Goal: Task Accomplishment & Management: Manage account settings

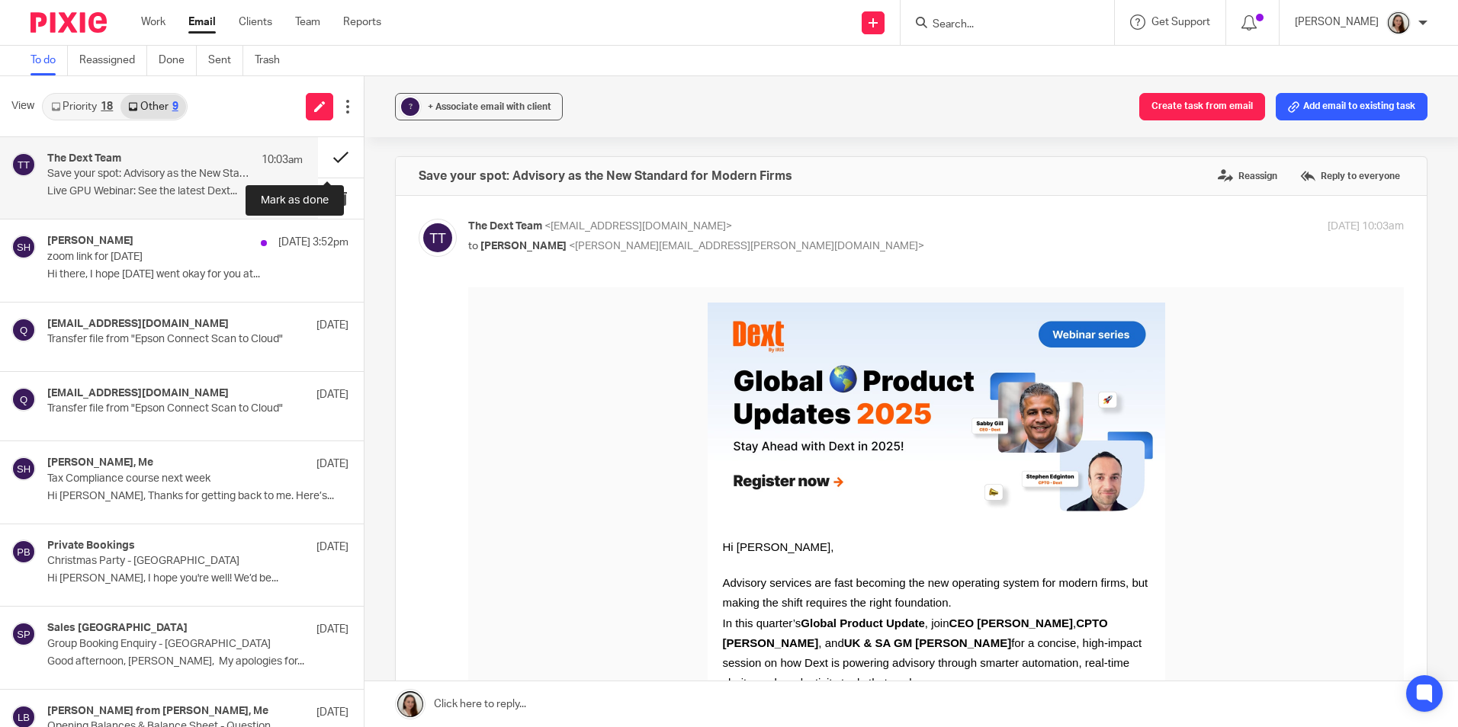
click at [321, 155] on button at bounding box center [341, 157] width 46 height 40
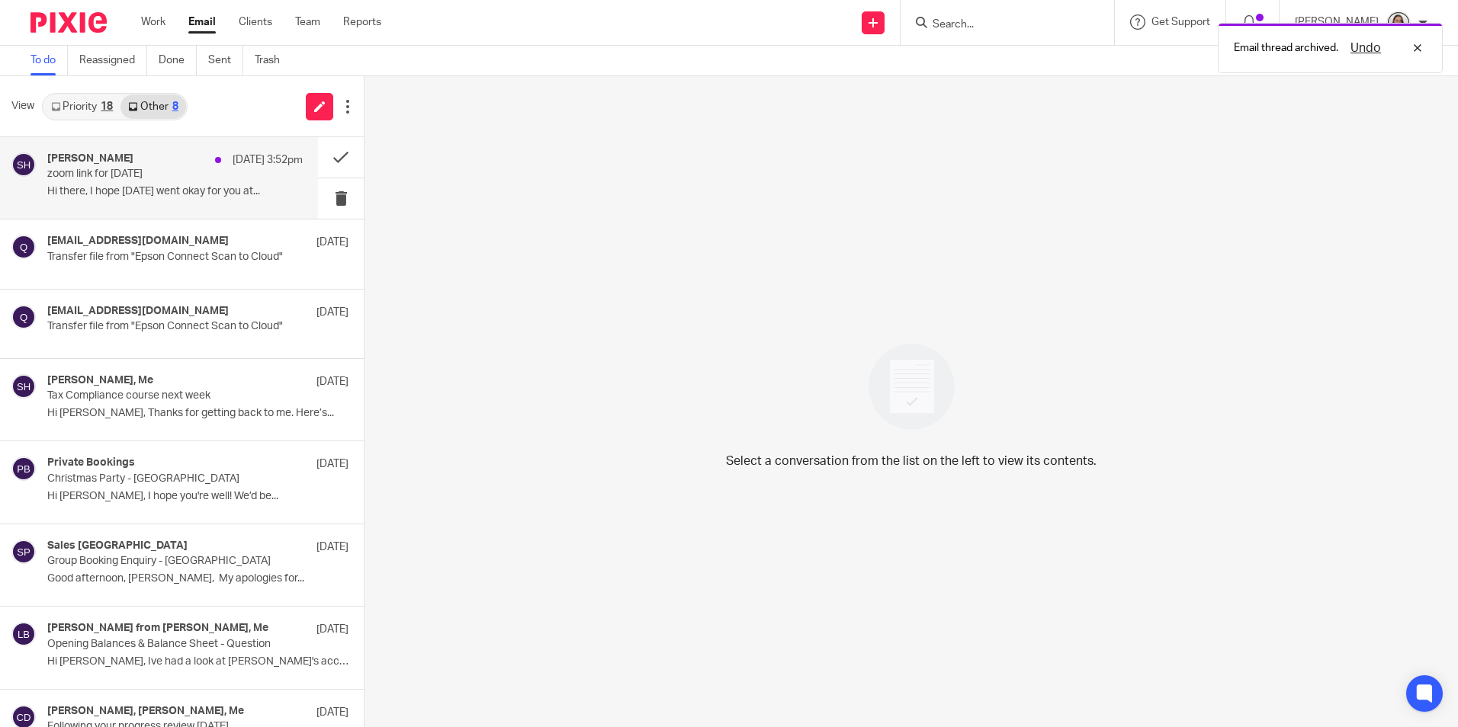
click at [156, 165] on div "[PERSON_NAME] [DATE] 3:52pm" at bounding box center [174, 159] width 255 height 15
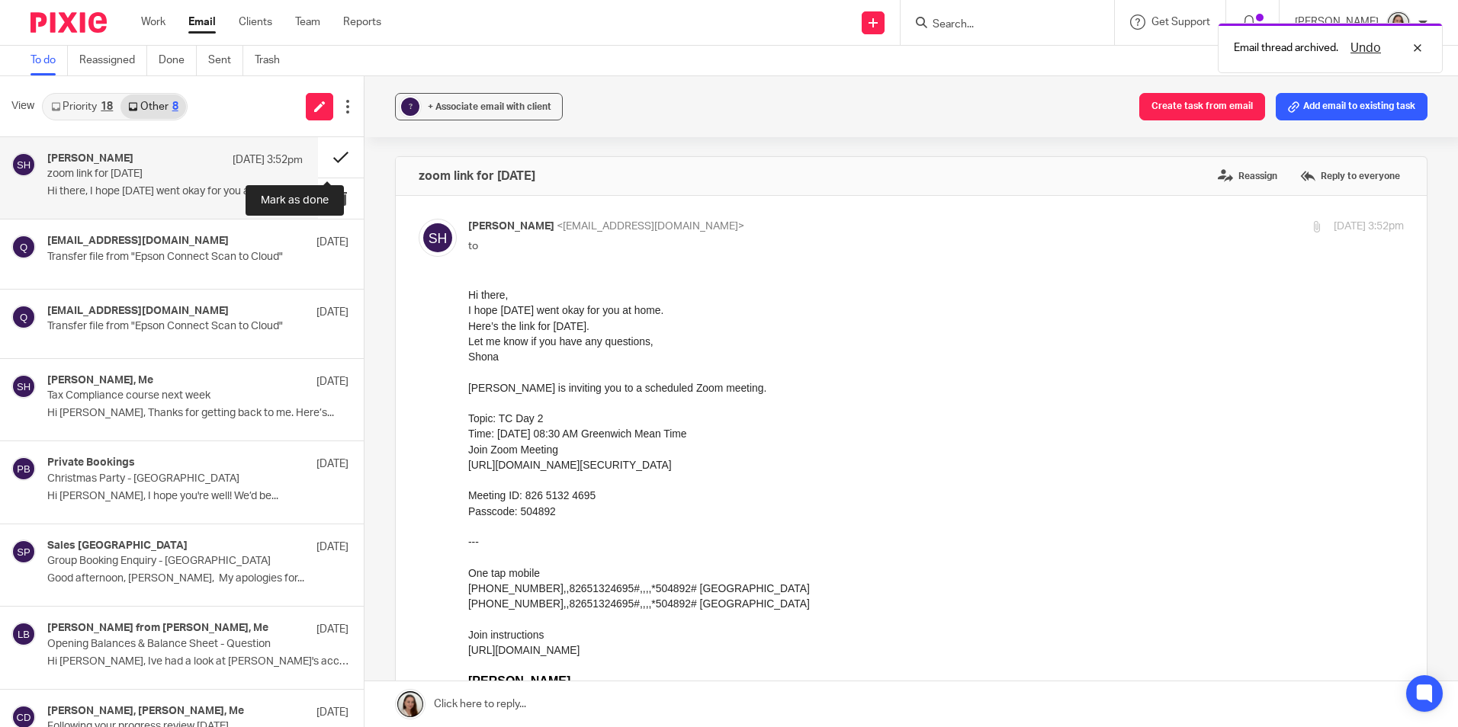
click at [320, 157] on button at bounding box center [341, 157] width 46 height 40
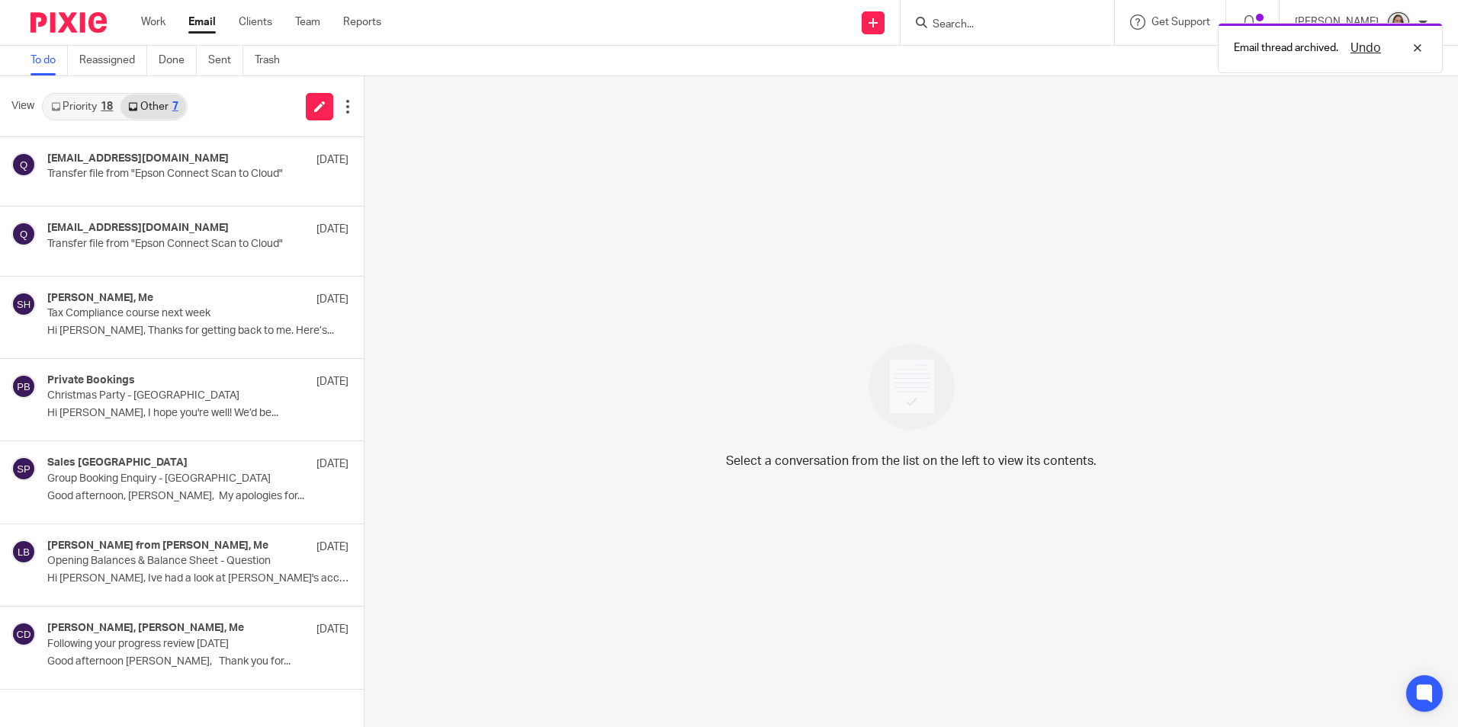
click at [104, 93] on div "Priority 18 Other 7" at bounding box center [115, 106] width 146 height 27
click at [97, 116] on link "Priority 18" at bounding box center [81, 107] width 77 height 24
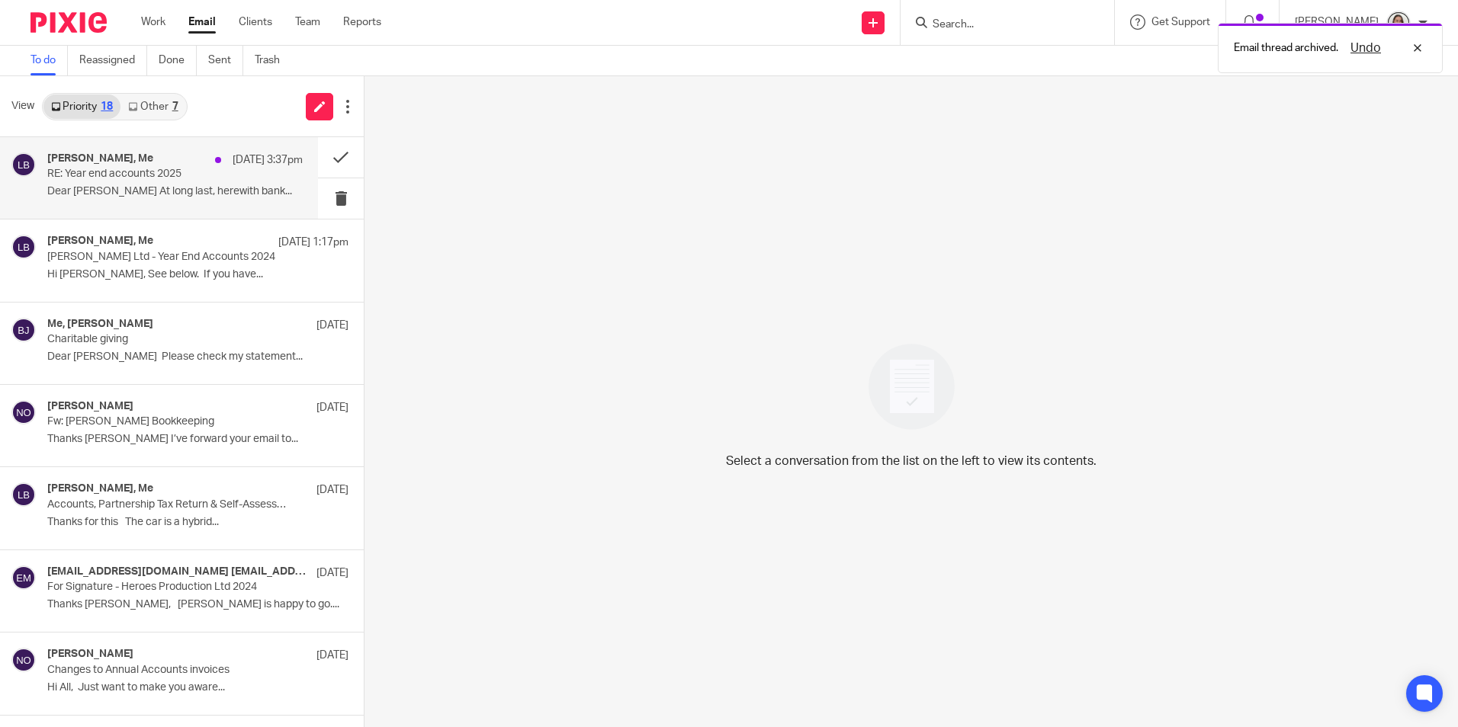
click at [169, 179] on p "RE: Year end accounts 2025" at bounding box center [149, 174] width 204 height 13
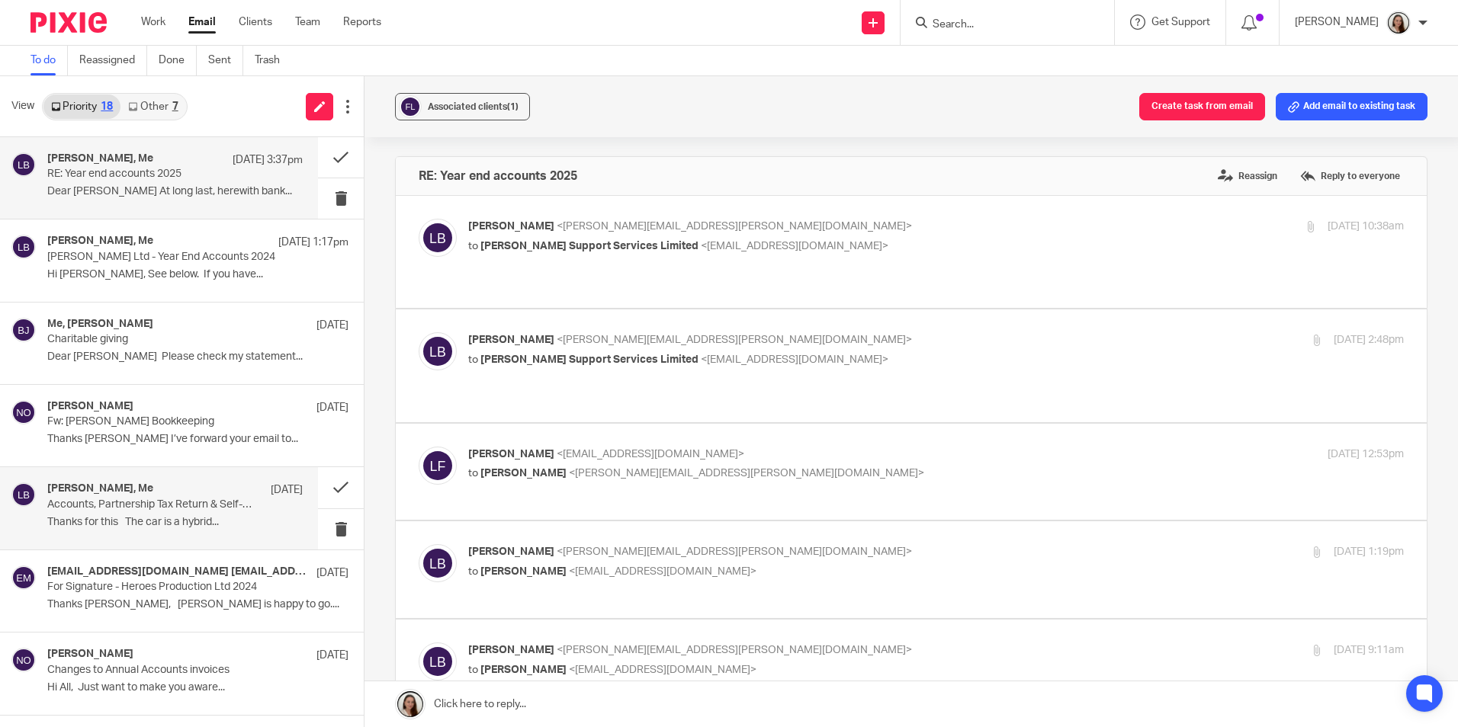
click at [148, 513] on div "[PERSON_NAME], Me [DATE] Accounts, Partnership Tax Return & Self-Assessments 20…" at bounding box center [174, 508] width 255 height 51
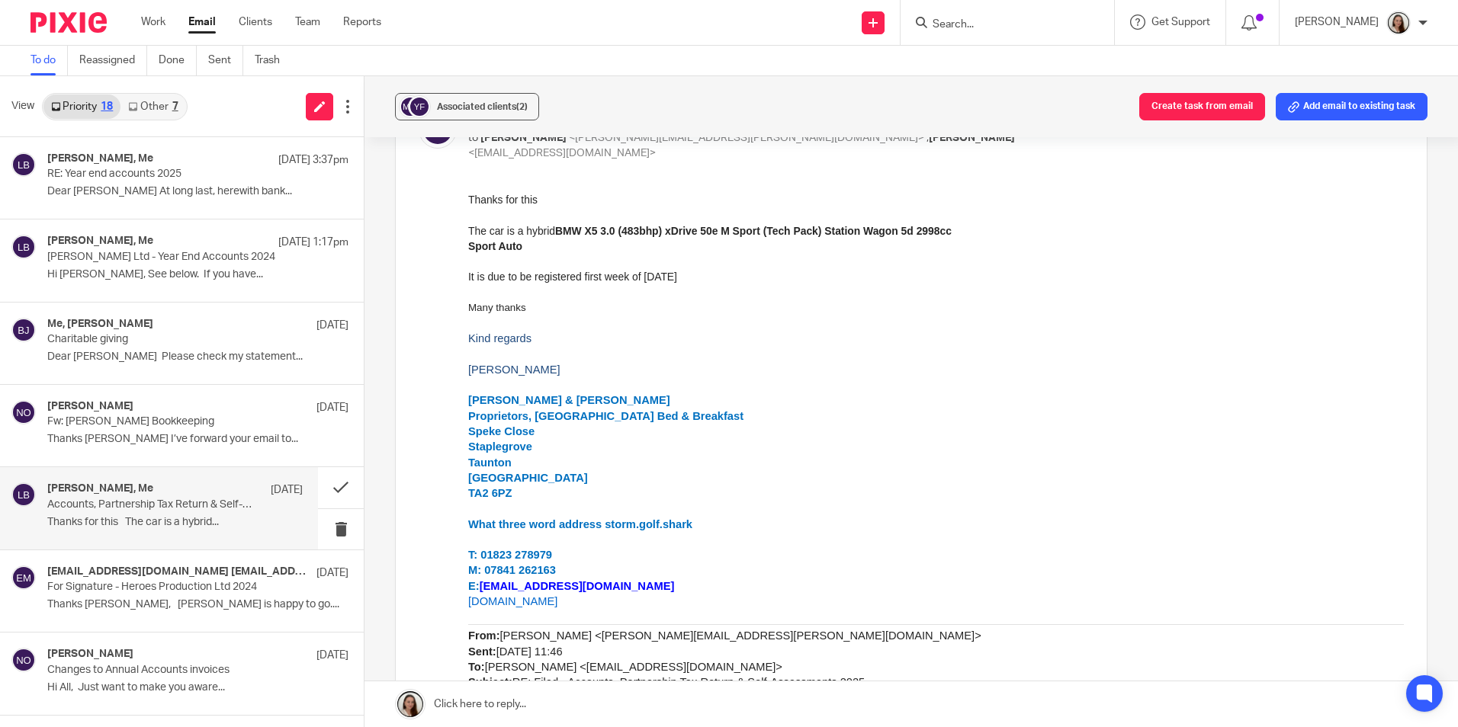
scroll to position [381, 0]
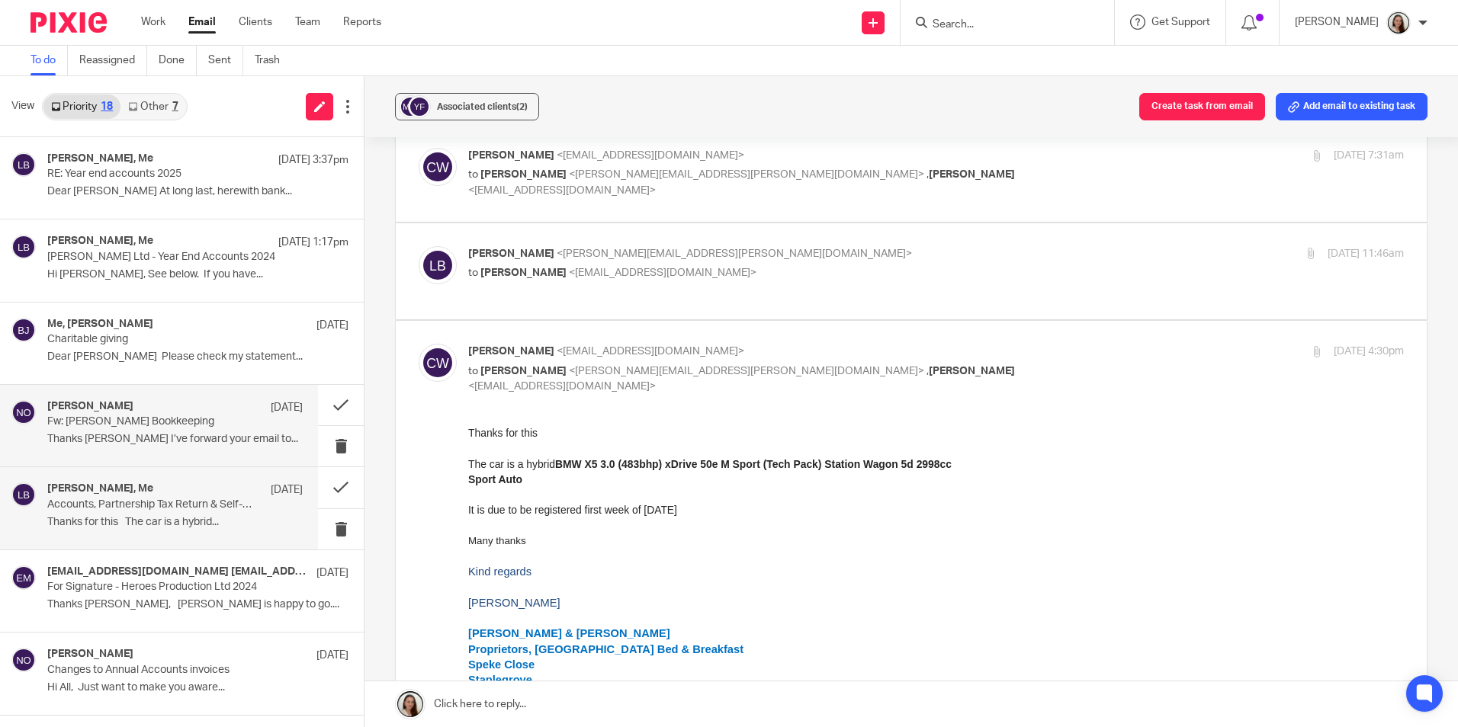
click at [149, 430] on div "[PERSON_NAME] [DATE] Fw: [PERSON_NAME] Bookkeeping Thanks [PERSON_NAME] I’ve fo…" at bounding box center [174, 425] width 255 height 51
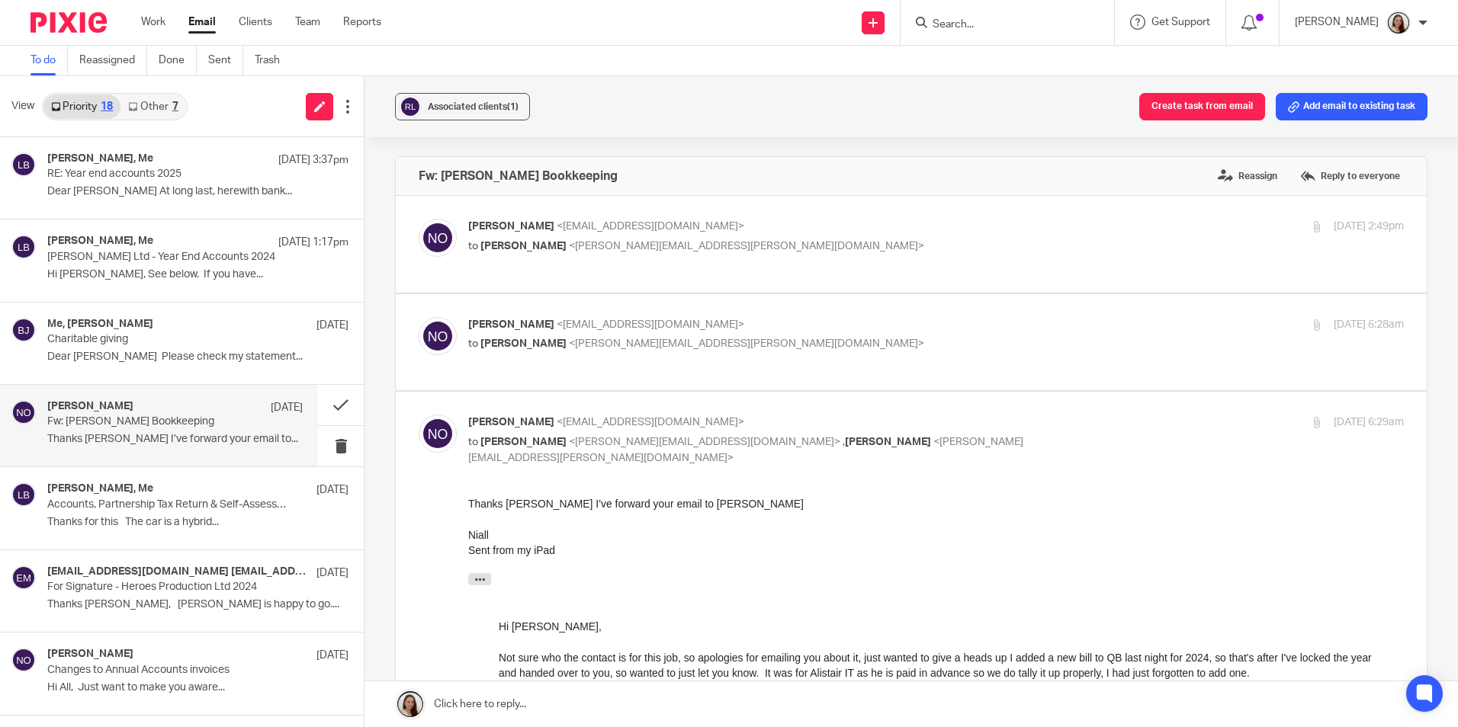
scroll to position [0, 0]
click at [328, 405] on button at bounding box center [341, 405] width 46 height 40
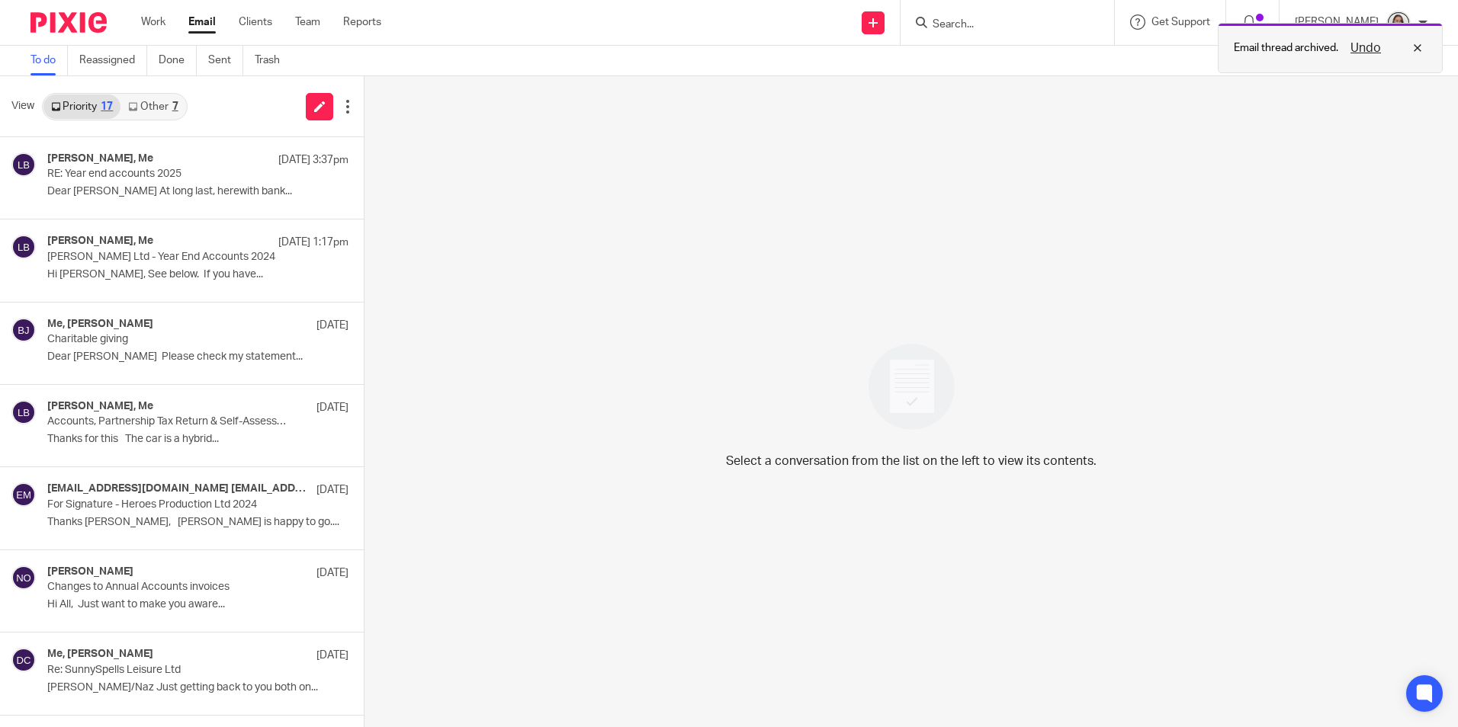
click at [1363, 48] on button "Undo" at bounding box center [1366, 48] width 40 height 18
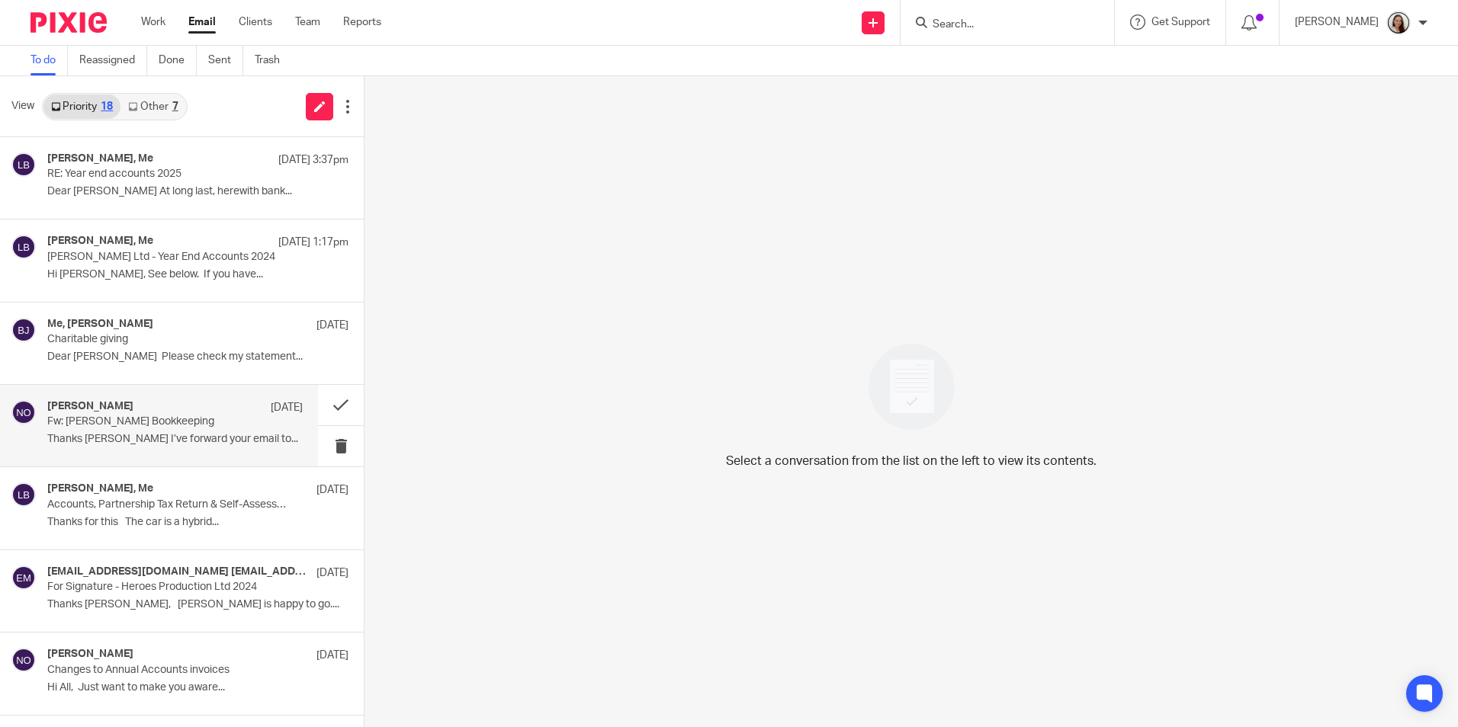
click at [163, 427] on p "Fw: [PERSON_NAME] Bookkeeping" at bounding box center [149, 421] width 204 height 13
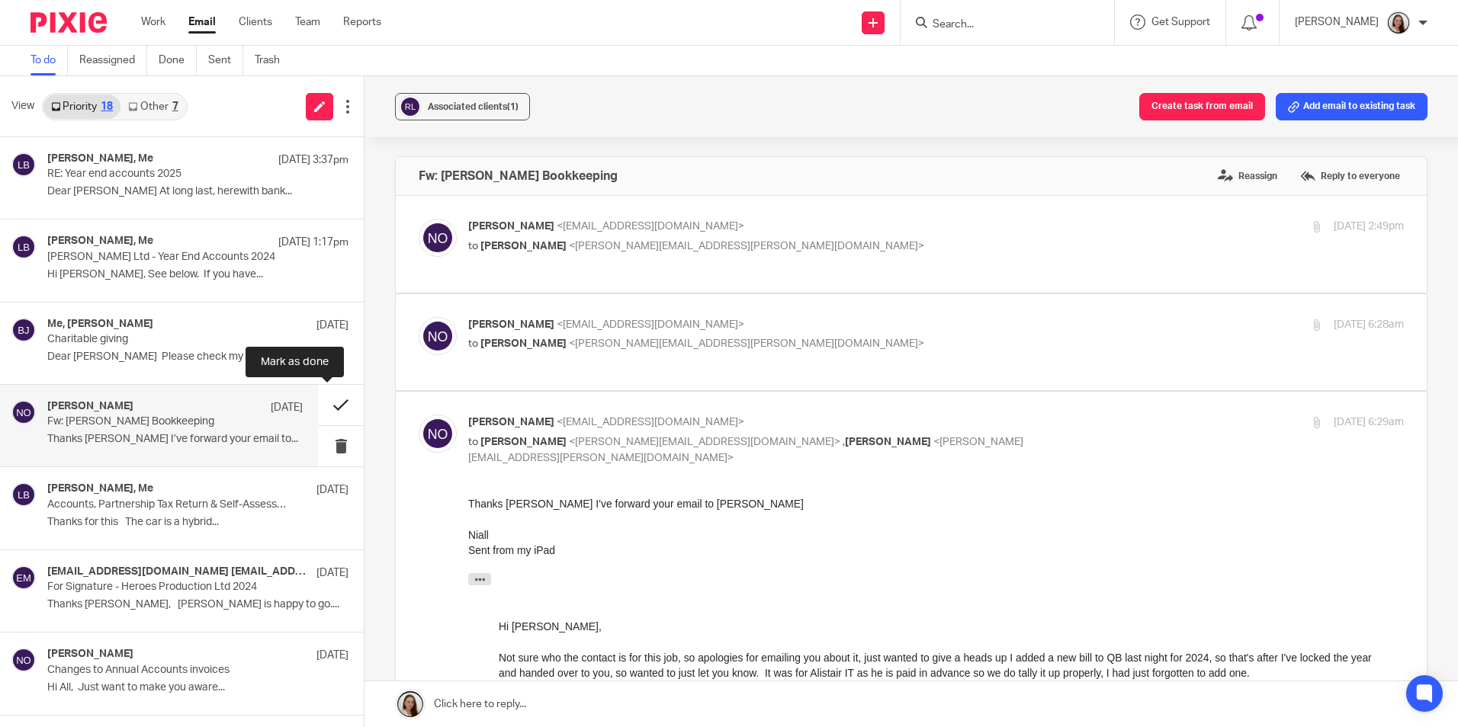
click at [332, 400] on button at bounding box center [341, 405] width 46 height 40
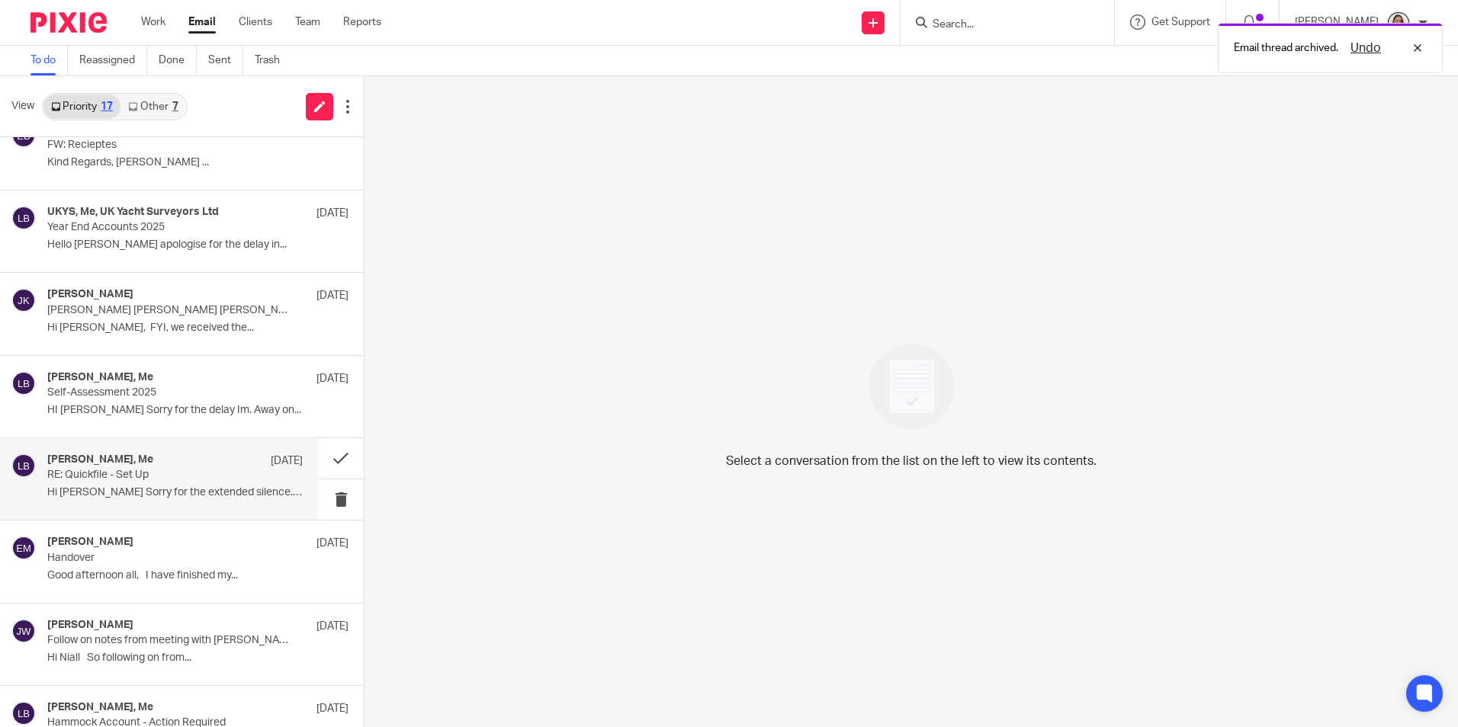
scroll to position [814, 0]
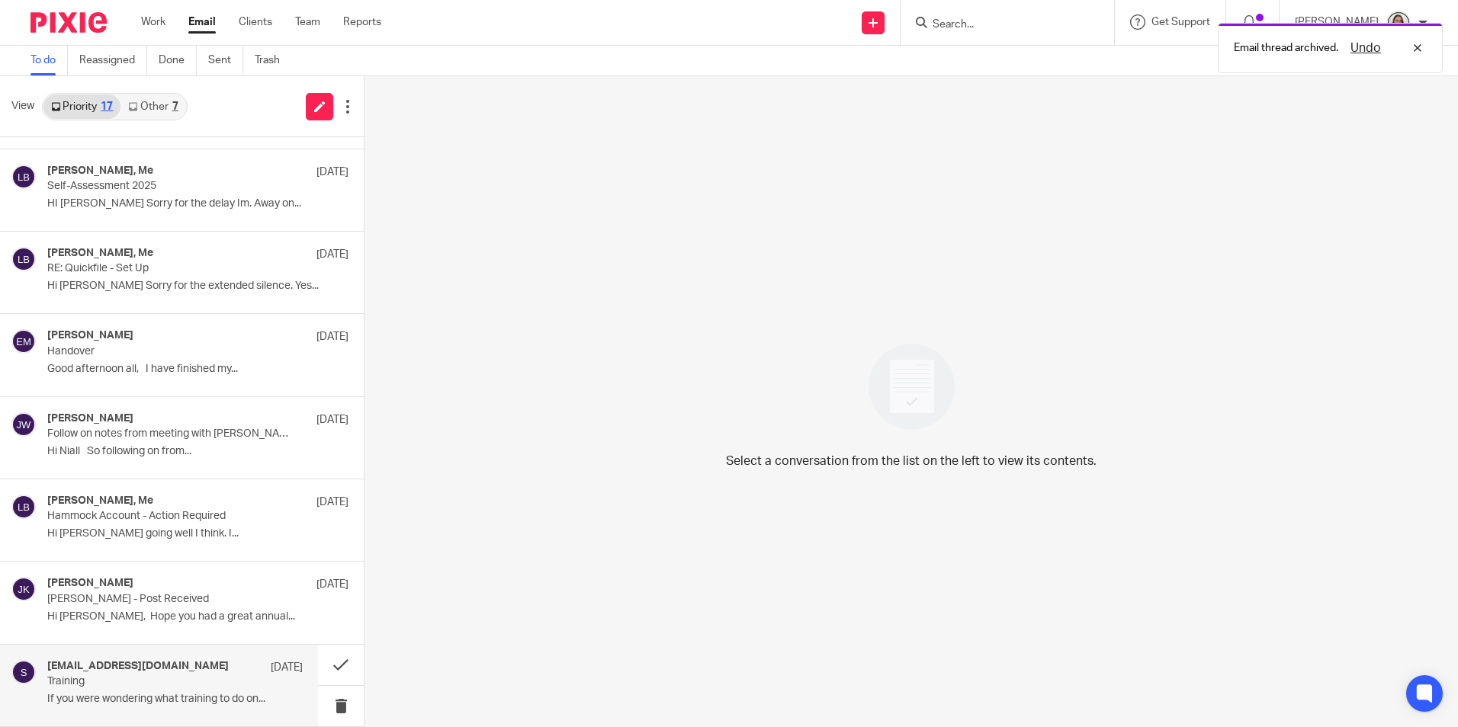
click at [150, 672] on h4 "[EMAIL_ADDRESS][DOMAIN_NAME]" at bounding box center [137, 666] width 181 height 13
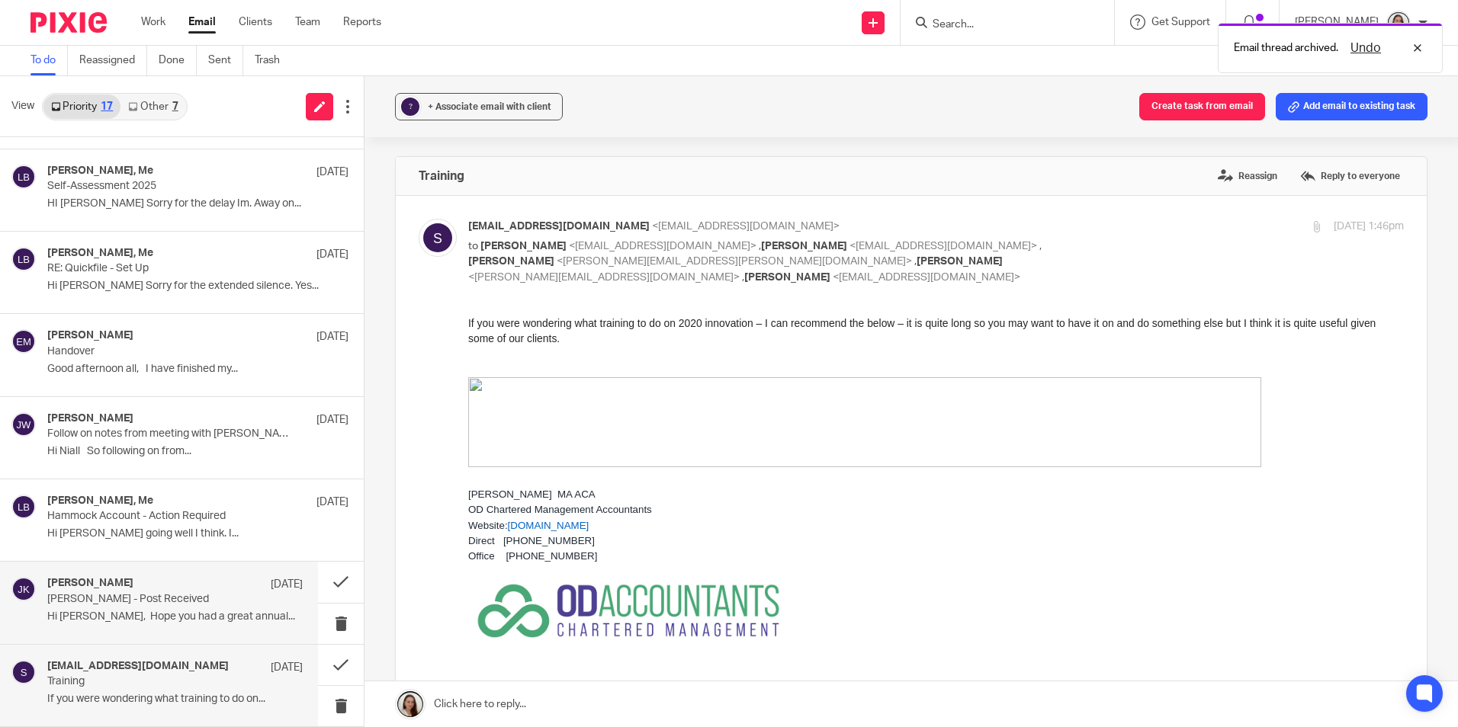
scroll to position [0, 0]
click at [153, 607] on div "[PERSON_NAME] [DATE] [PERSON_NAME] - Post Received Hi [PERSON_NAME], Hope you h…" at bounding box center [174, 602] width 255 height 51
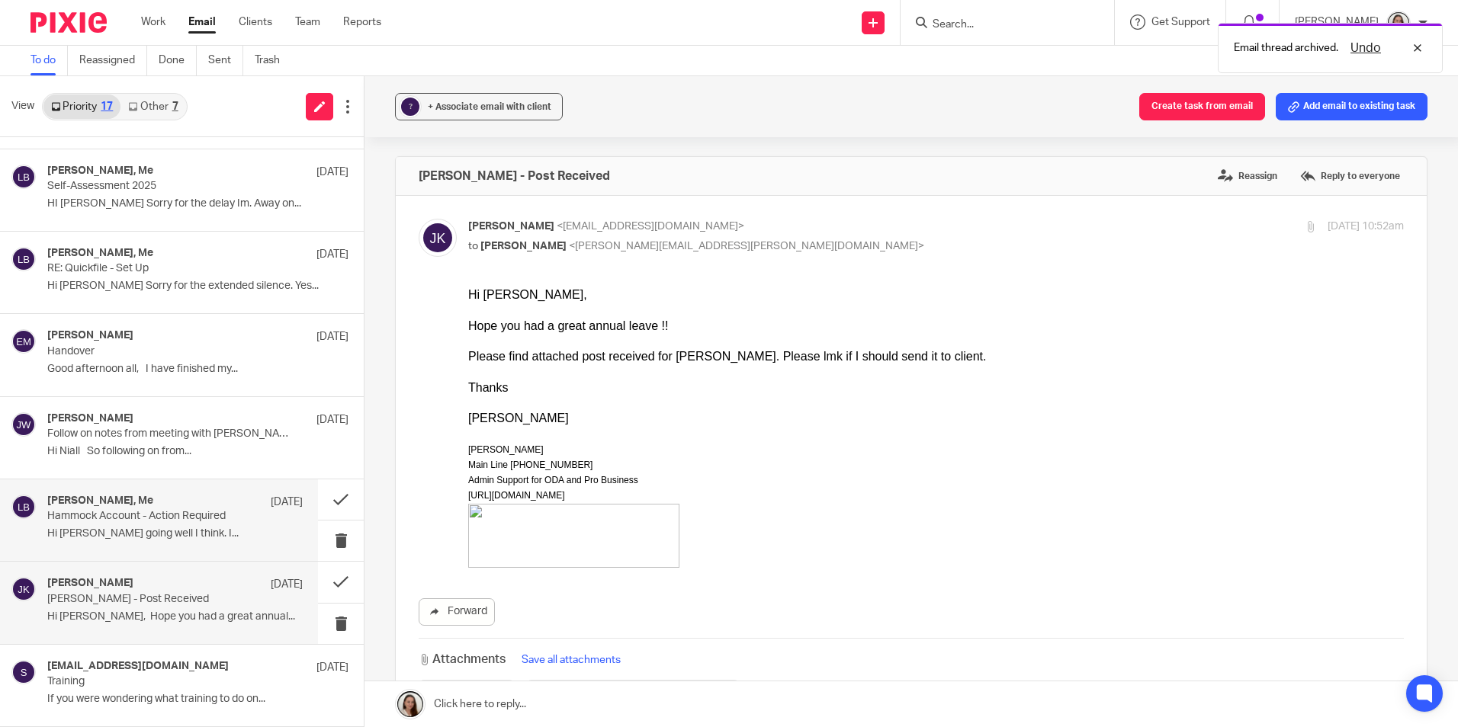
click at [116, 508] on div "[PERSON_NAME], Me [DATE]" at bounding box center [174, 502] width 255 height 15
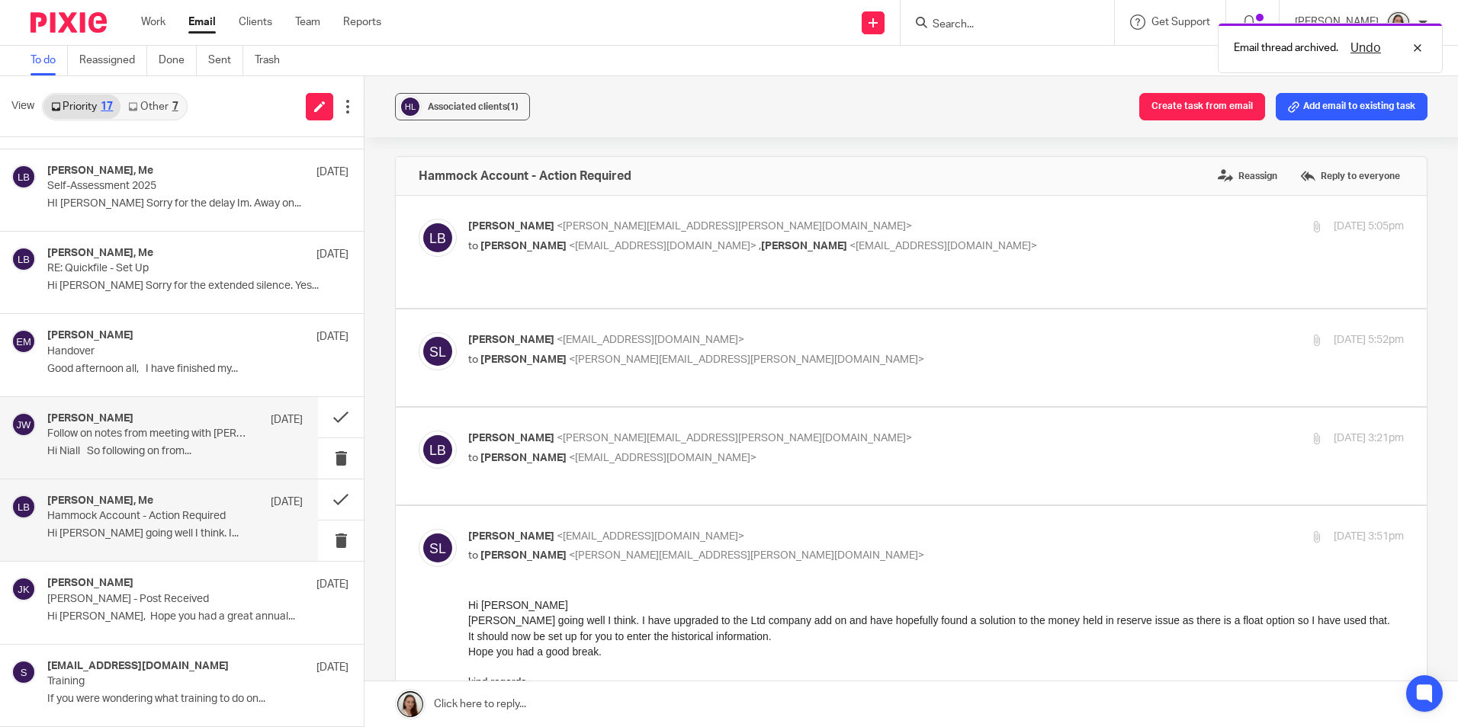
click at [95, 442] on div "[PERSON_NAME] [DATE] Follow on notes from meeting with [PERSON_NAME] So followi…" at bounding box center [174, 437] width 255 height 51
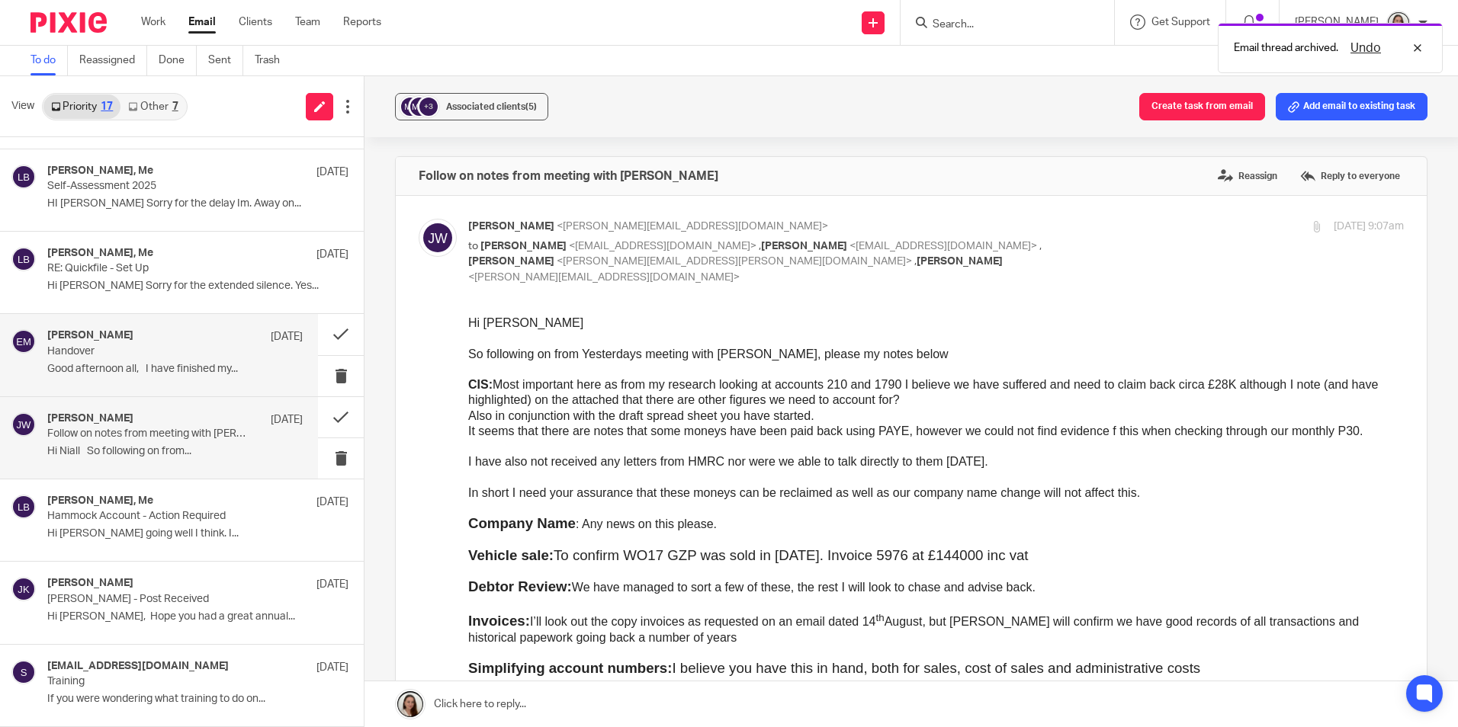
click at [83, 343] on div "[PERSON_NAME] [DATE]" at bounding box center [174, 336] width 255 height 15
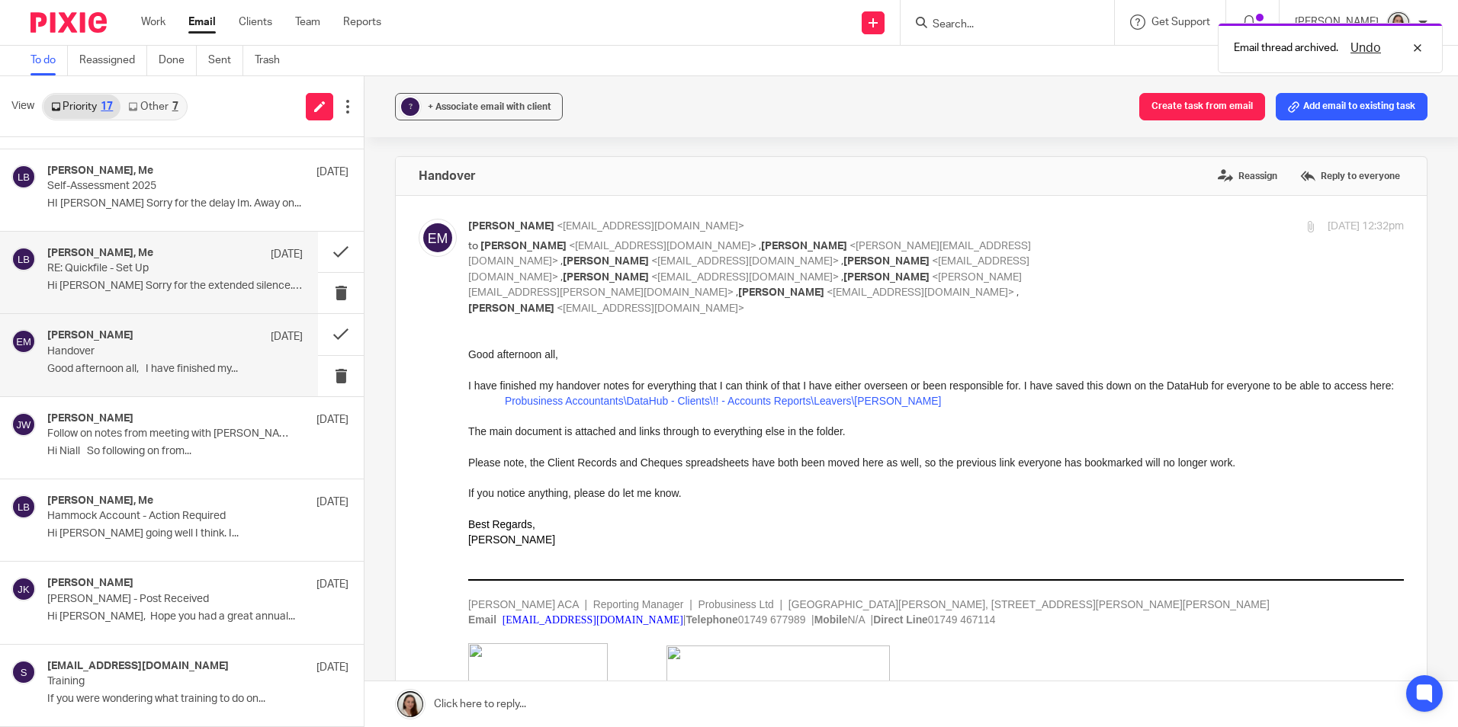
click at [127, 262] on p "RE: Quickfile - Set Up" at bounding box center [149, 268] width 204 height 13
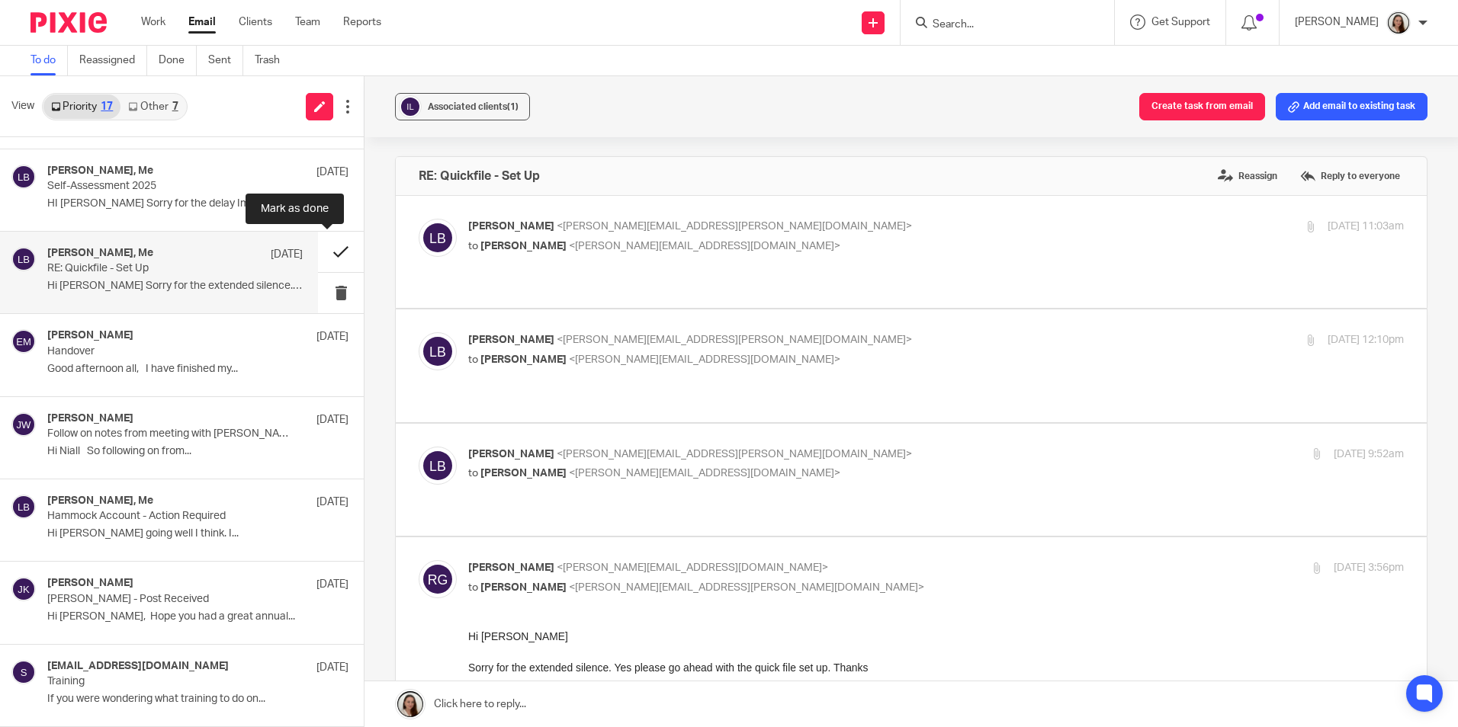
click at [328, 251] on button at bounding box center [341, 252] width 46 height 40
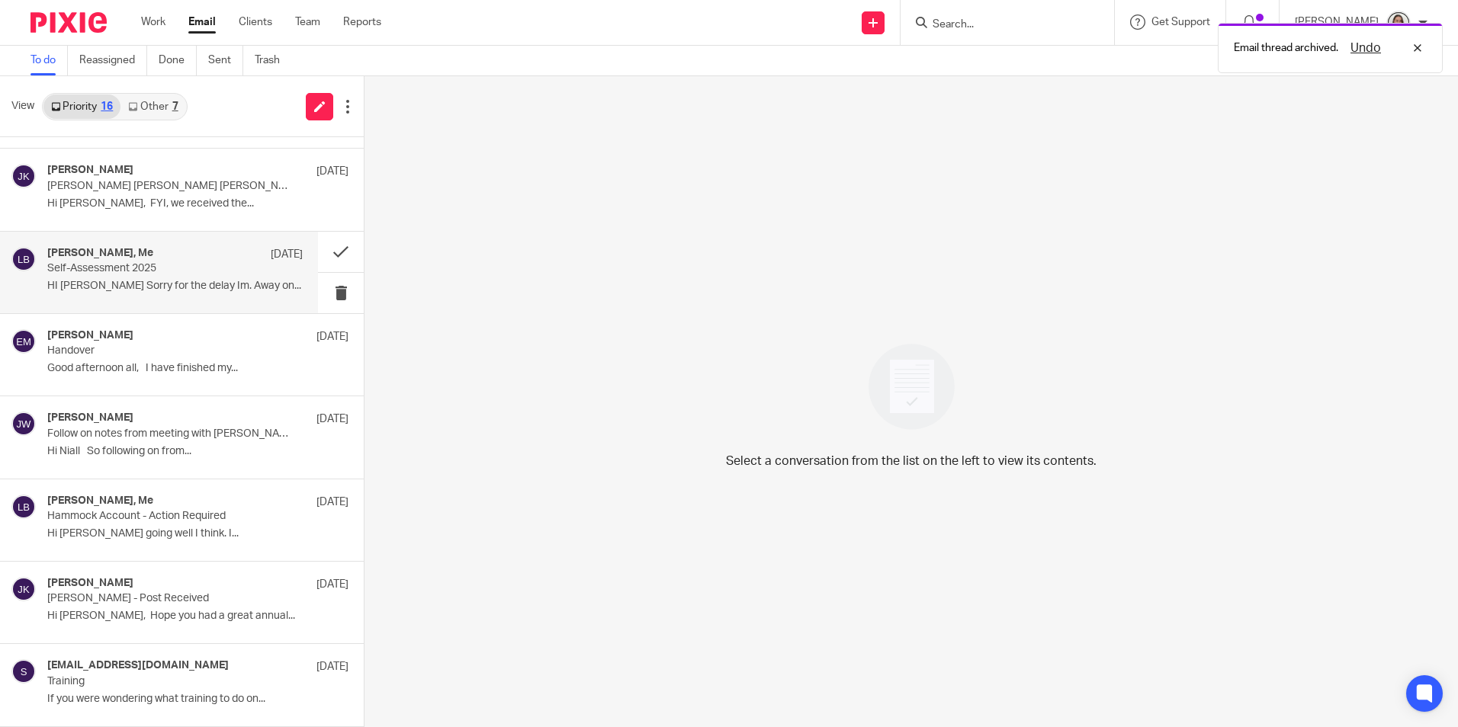
click at [137, 280] on p "HI [PERSON_NAME] Sorry for the delay Im. Away on..." at bounding box center [174, 286] width 255 height 13
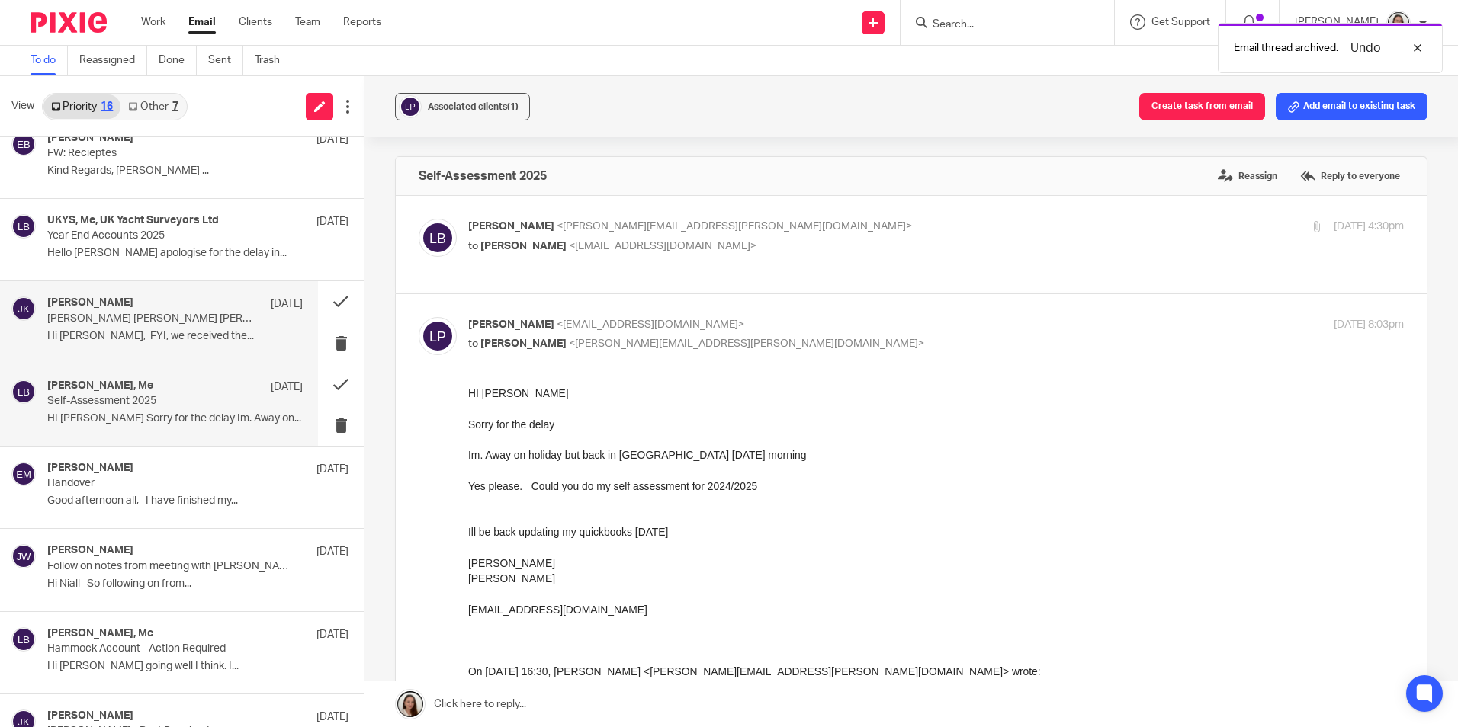
scroll to position [579, 0]
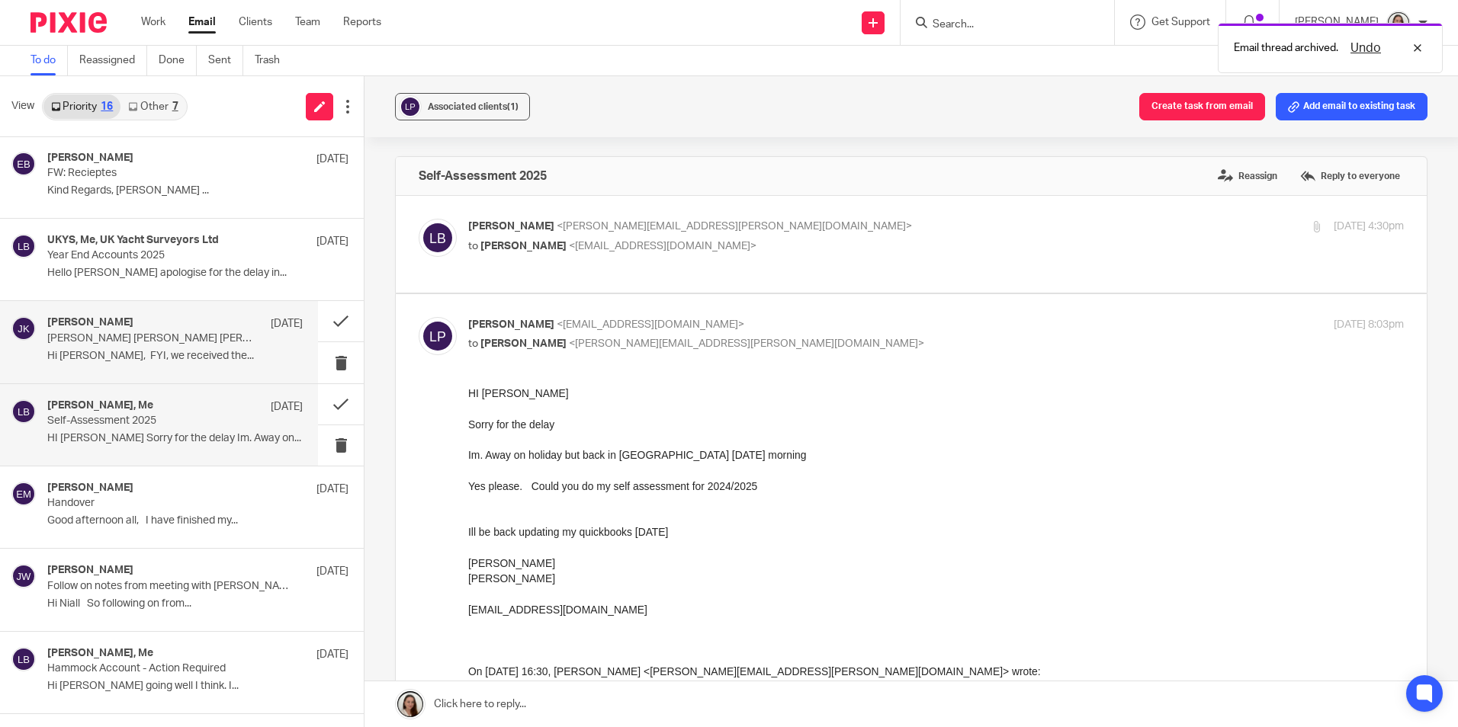
click at [140, 333] on p "[PERSON_NAME] [PERSON_NAME] [PERSON_NAME] - HMRC full tax calculation" at bounding box center [149, 338] width 204 height 13
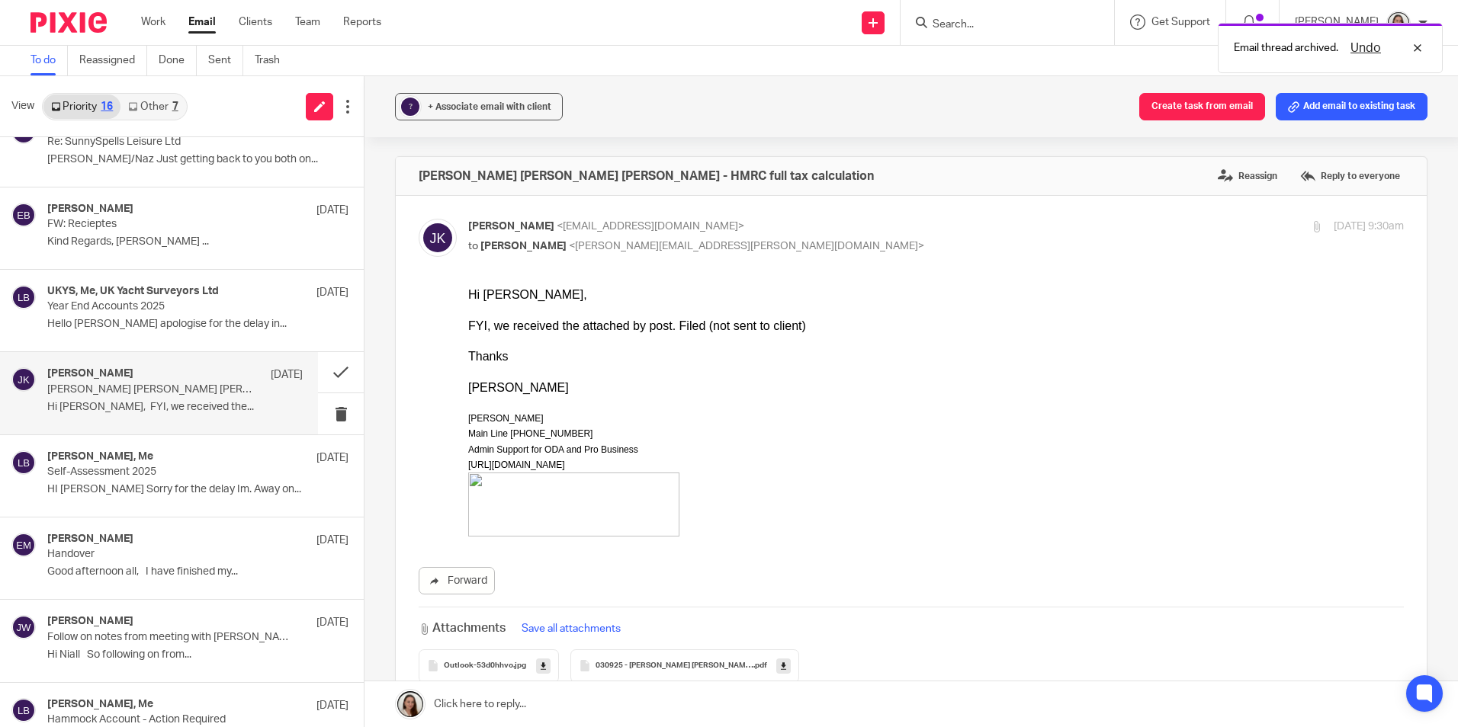
scroll to position [427, 0]
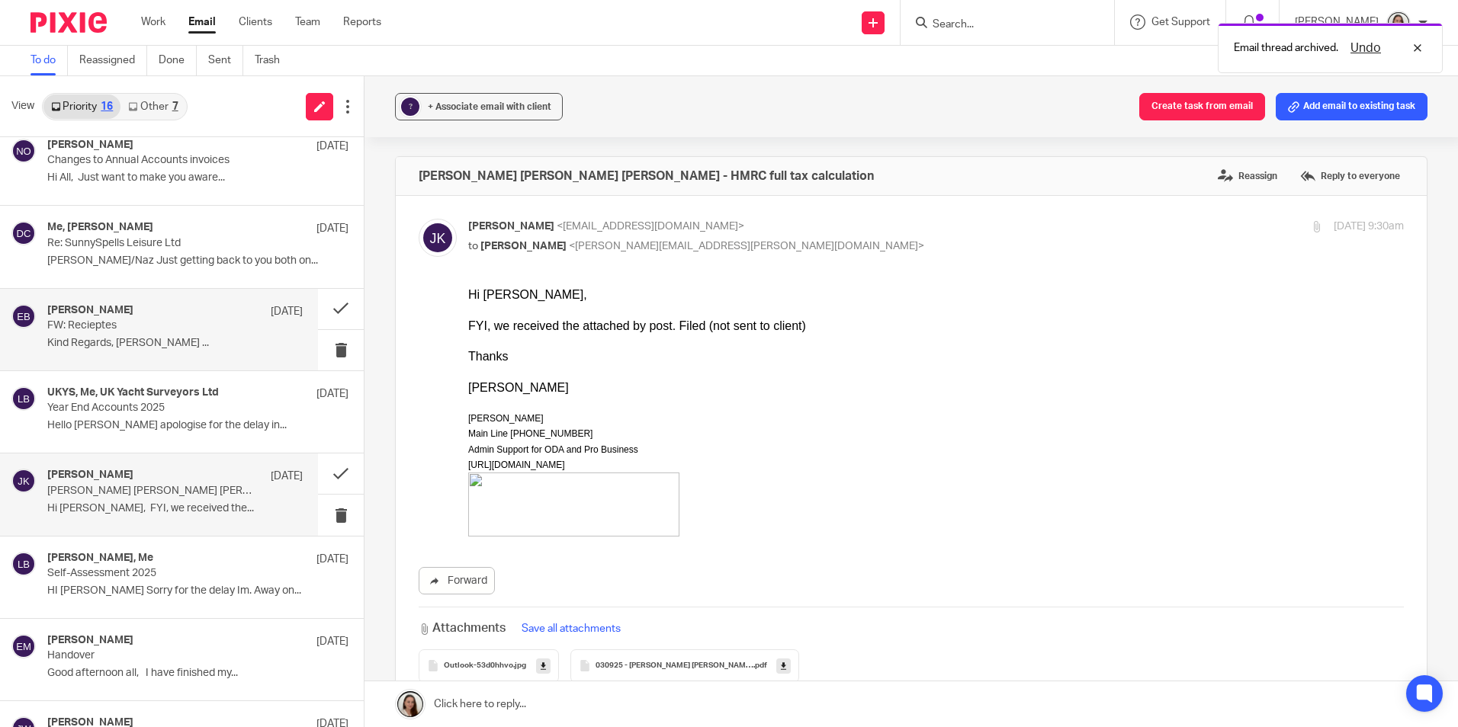
click at [153, 346] on p "Kind Regards, [PERSON_NAME] ..." at bounding box center [174, 343] width 255 height 13
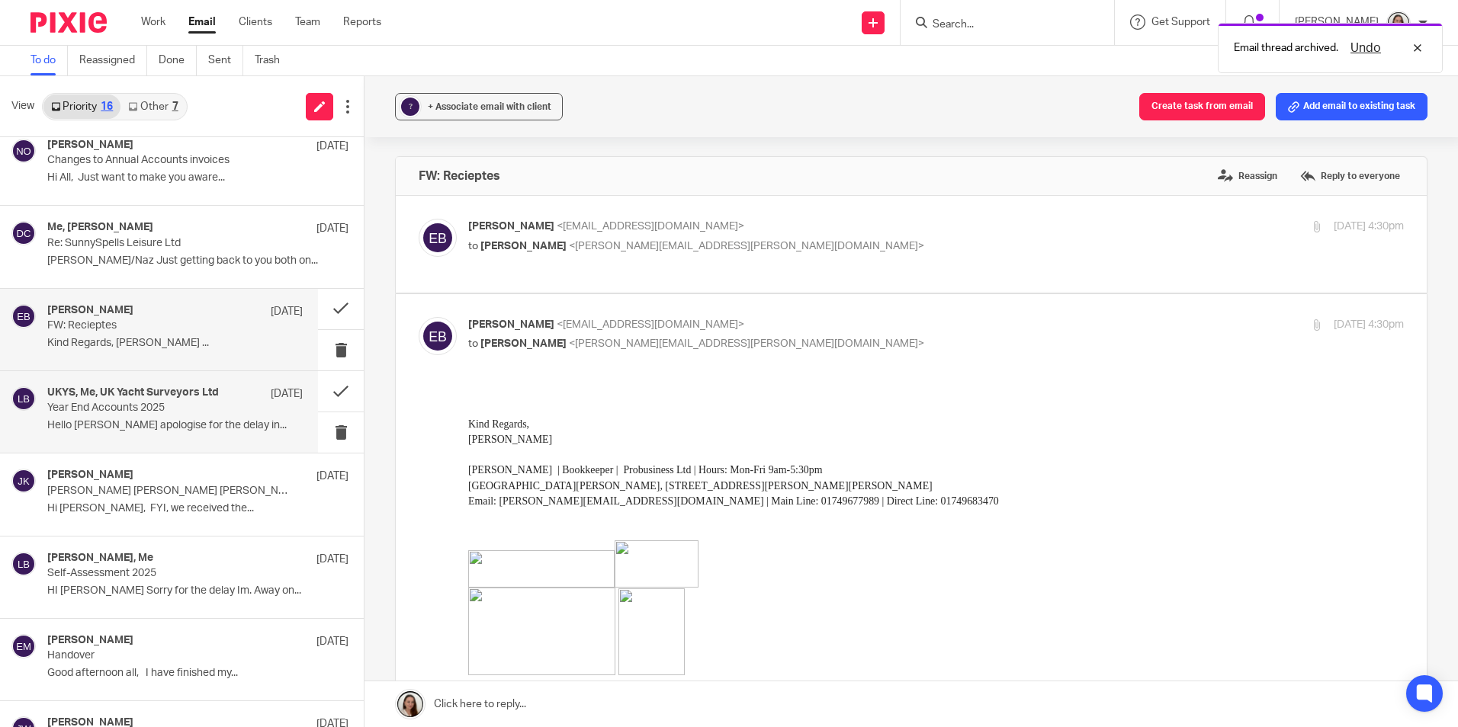
scroll to position [0, 0]
click at [147, 411] on p "Year End Accounts 2025" at bounding box center [149, 408] width 204 height 13
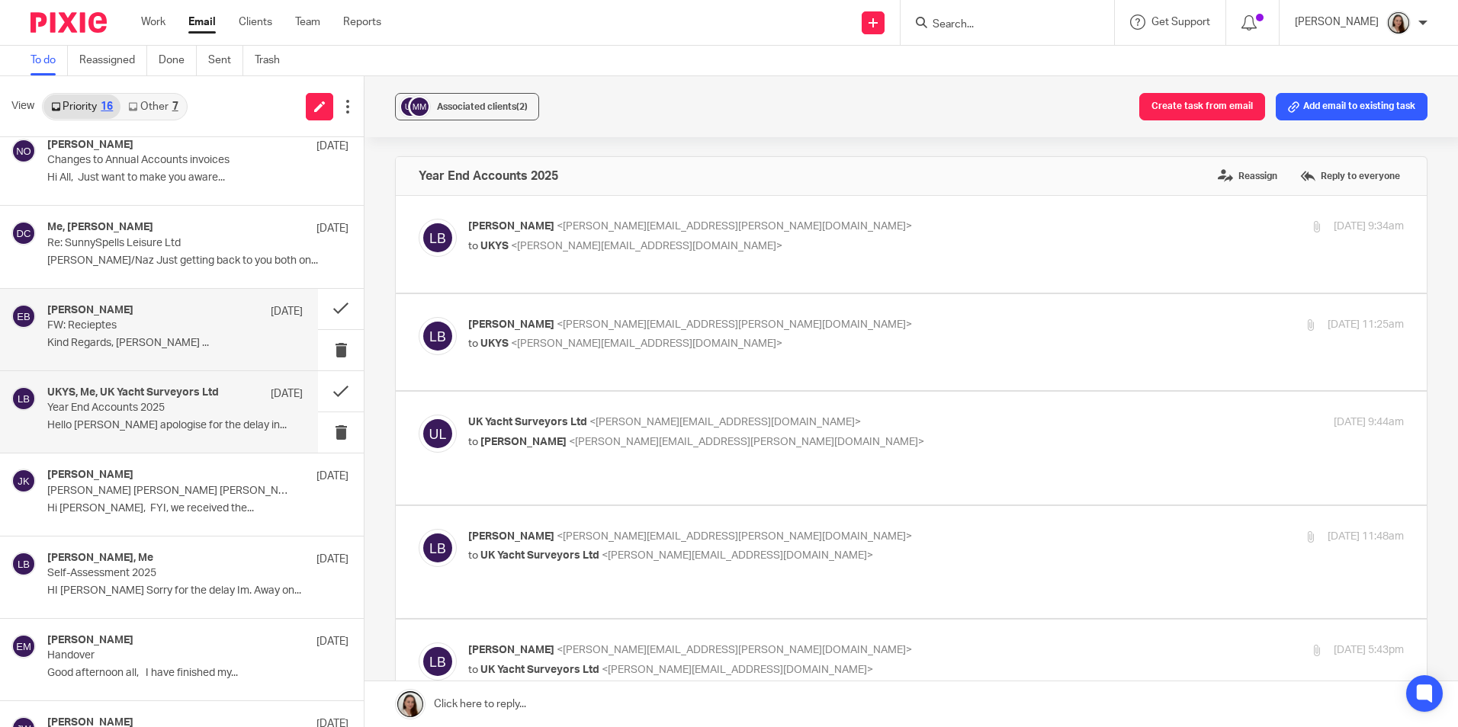
click at [147, 326] on p "FW: Recieptes" at bounding box center [149, 325] width 204 height 13
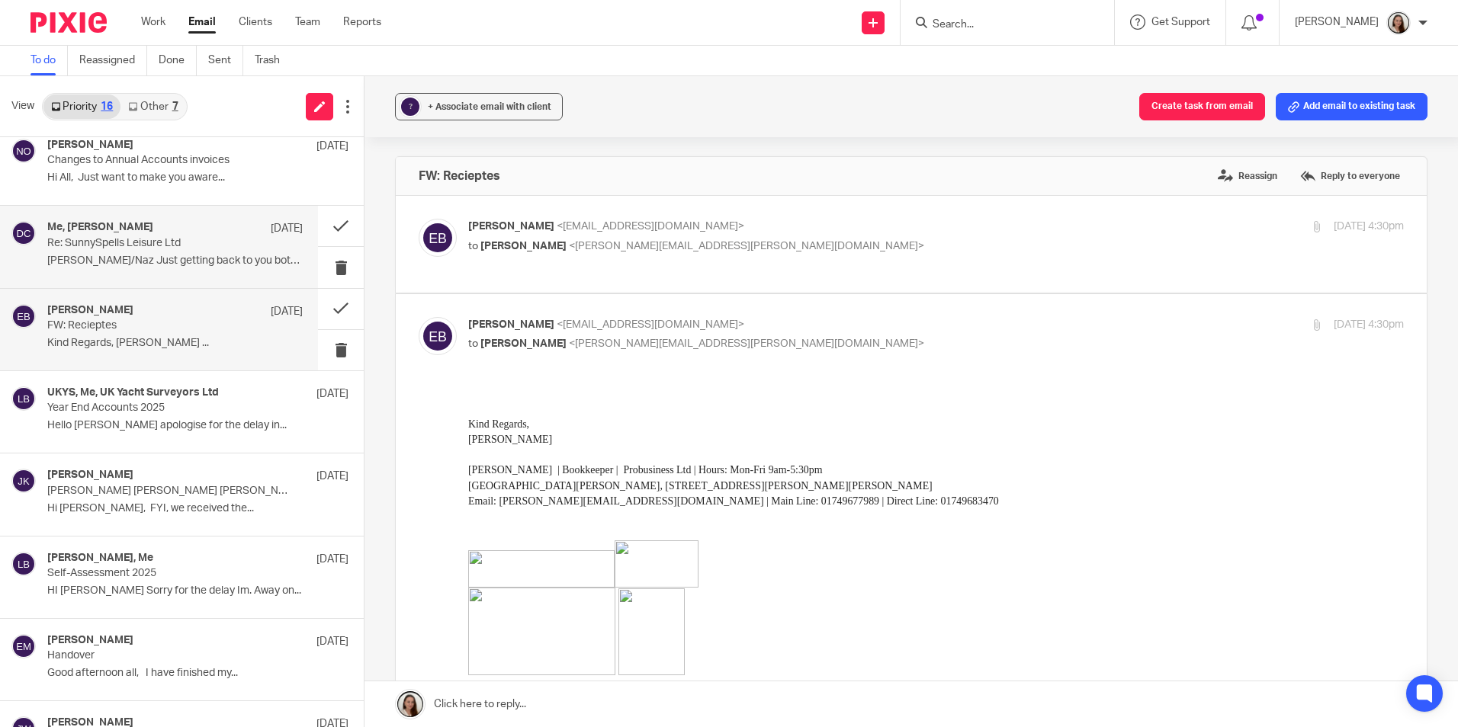
click at [151, 276] on div "Me, [PERSON_NAME] [DATE] Re: SunnySpells Leisure Ltd [PERSON_NAME]/Naz Just get…" at bounding box center [159, 247] width 318 height 82
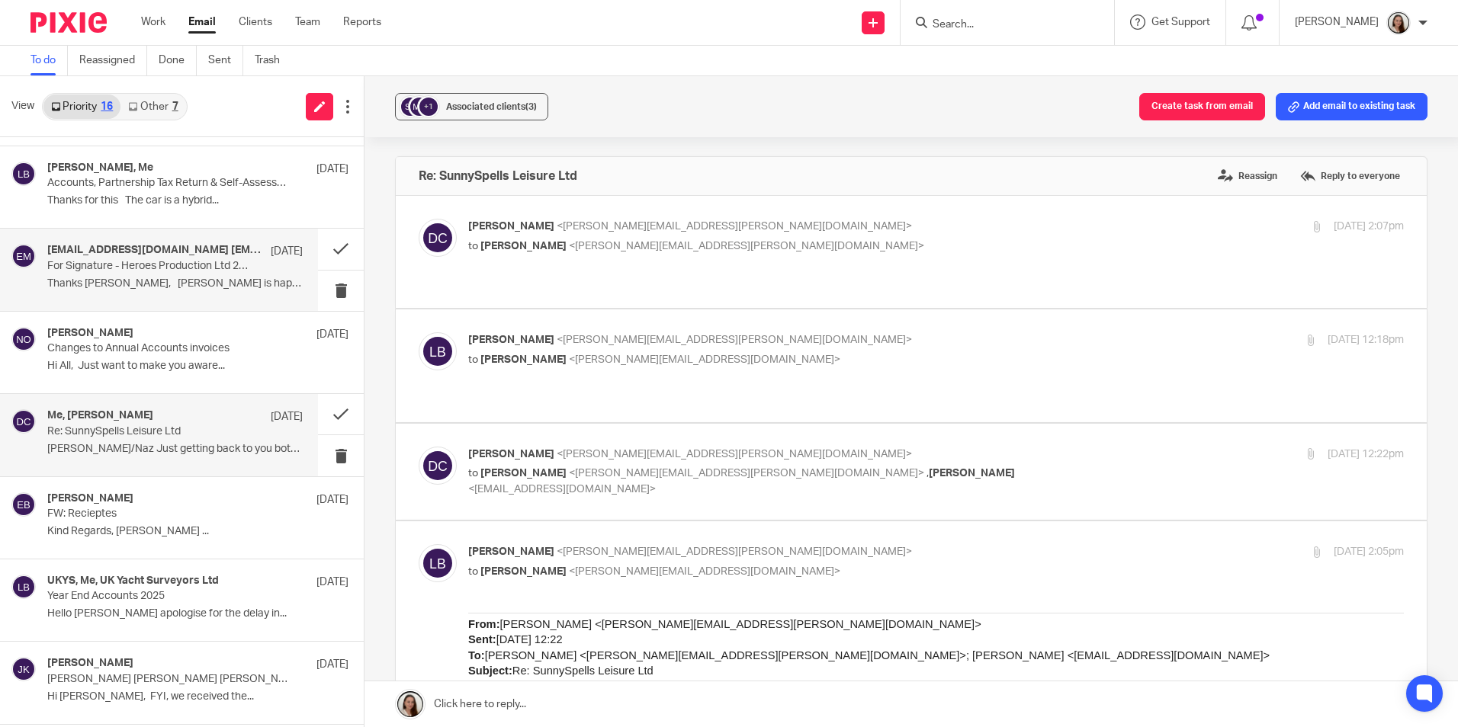
scroll to position [198, 0]
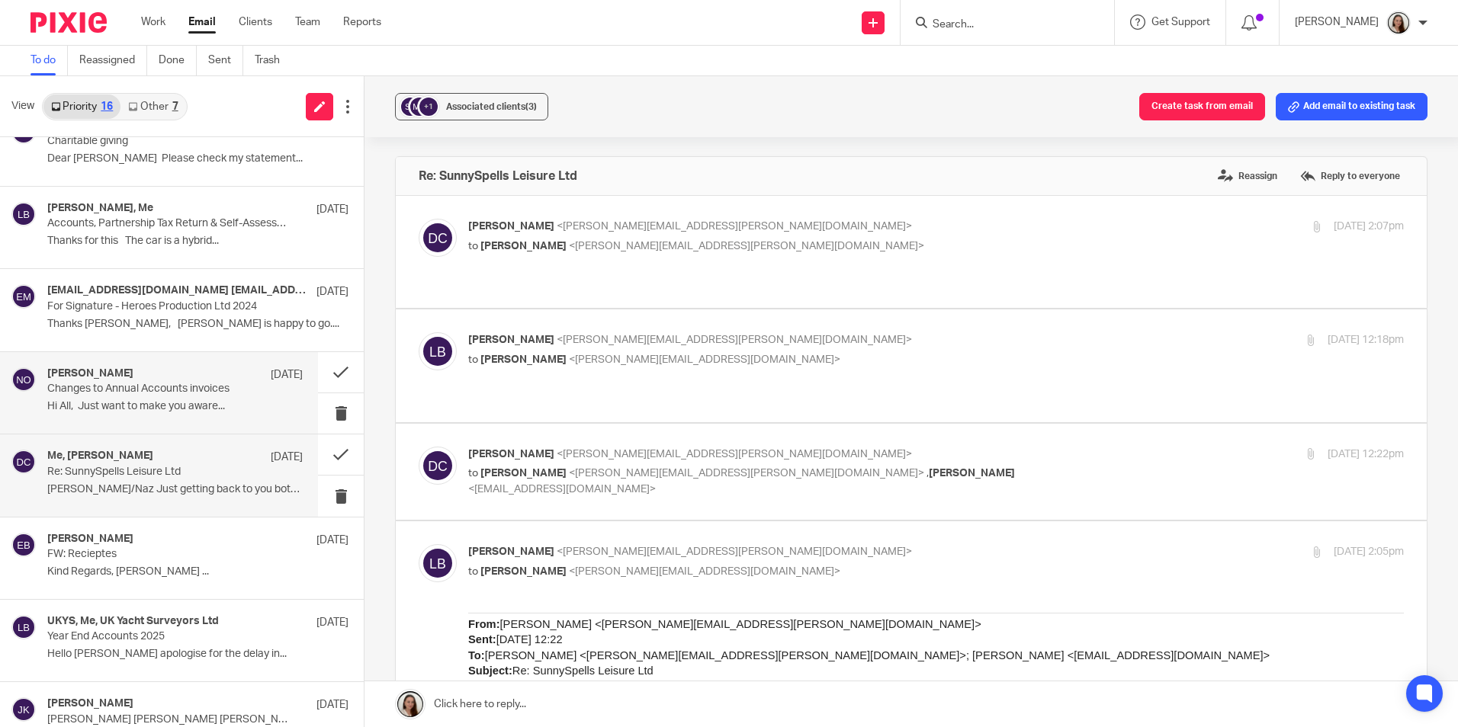
click at [133, 392] on p "Changes to Annual Accounts invoices" at bounding box center [149, 389] width 204 height 13
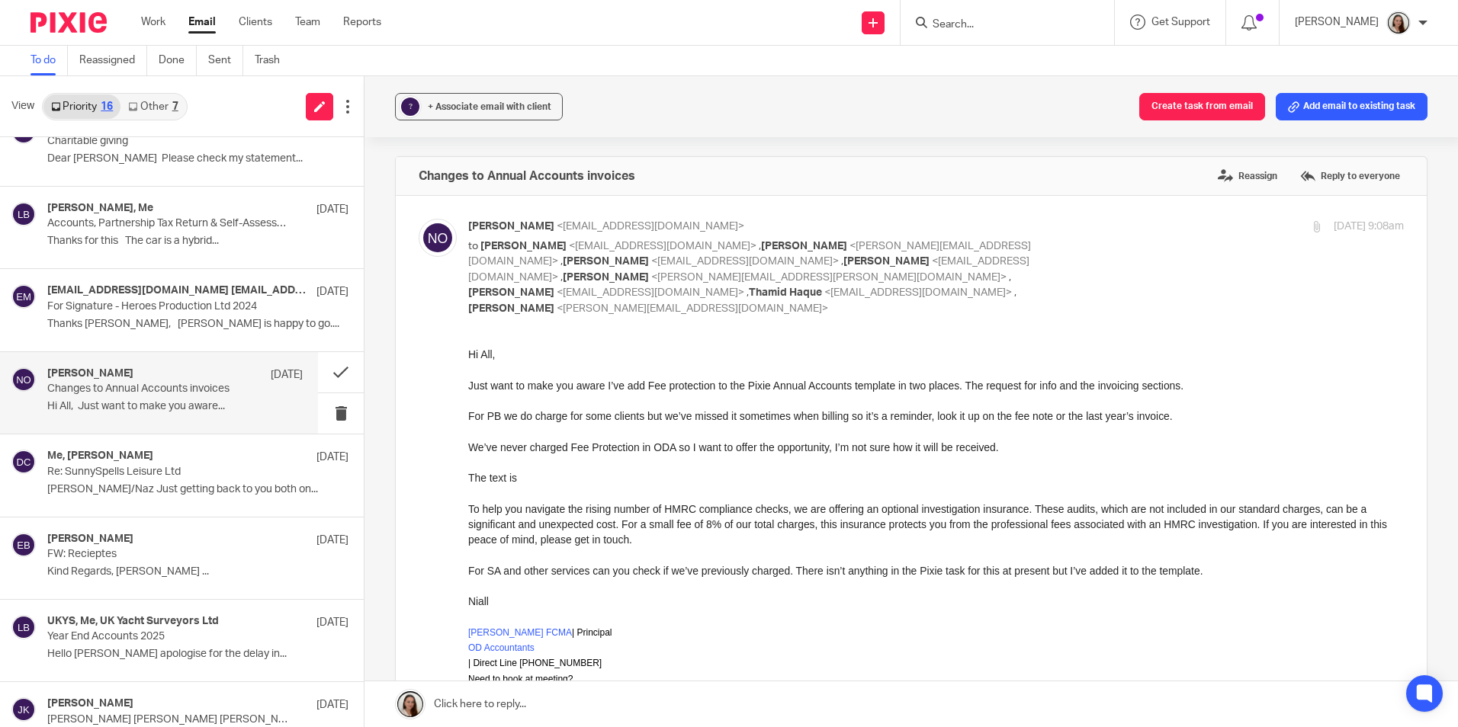
scroll to position [0, 0]
click at [162, 313] on div "[EMAIL_ADDRESS][DOMAIN_NAME] [EMAIL_ADDRESS][DOMAIN_NAME], Me, [PERSON_NAME], […" at bounding box center [174, 309] width 255 height 51
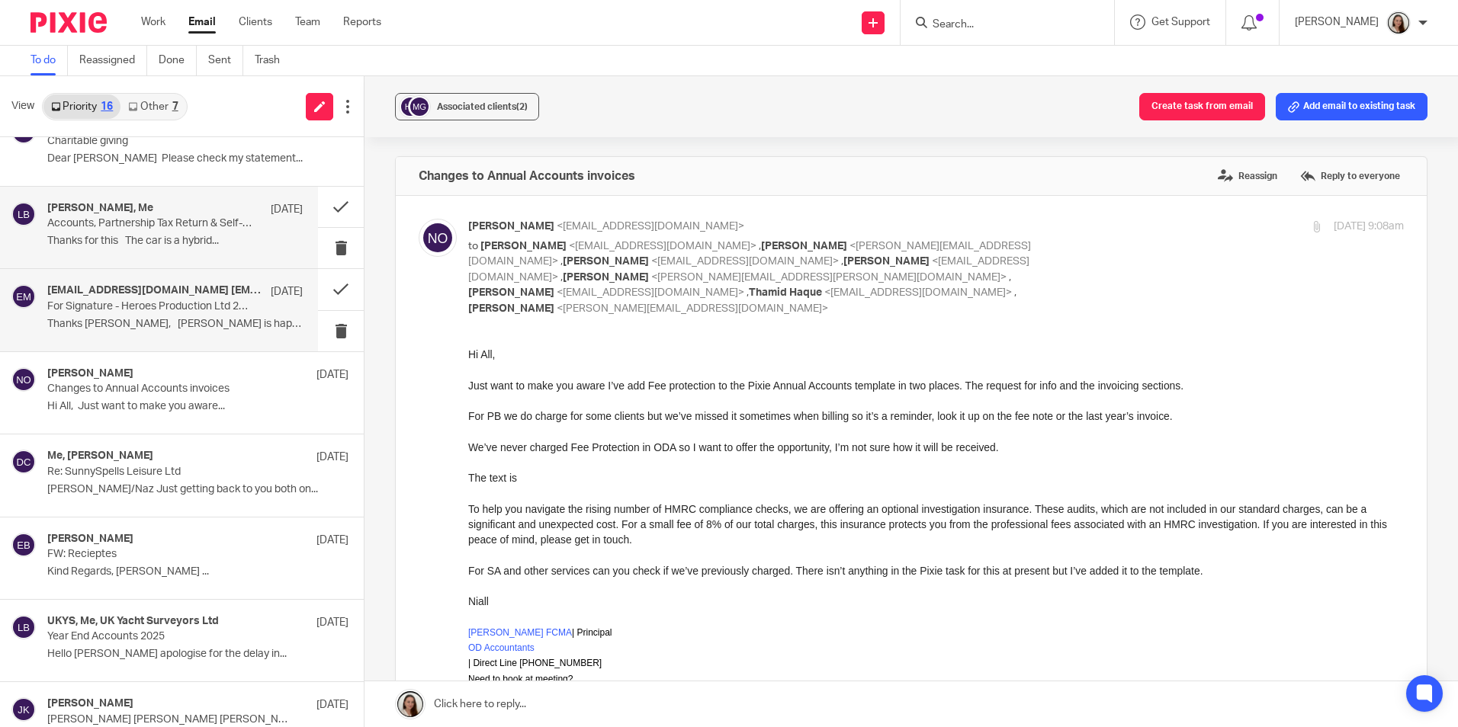
click at [120, 221] on p "Accounts, Partnership Tax Return & Self-Assessments 2025" at bounding box center [149, 223] width 204 height 13
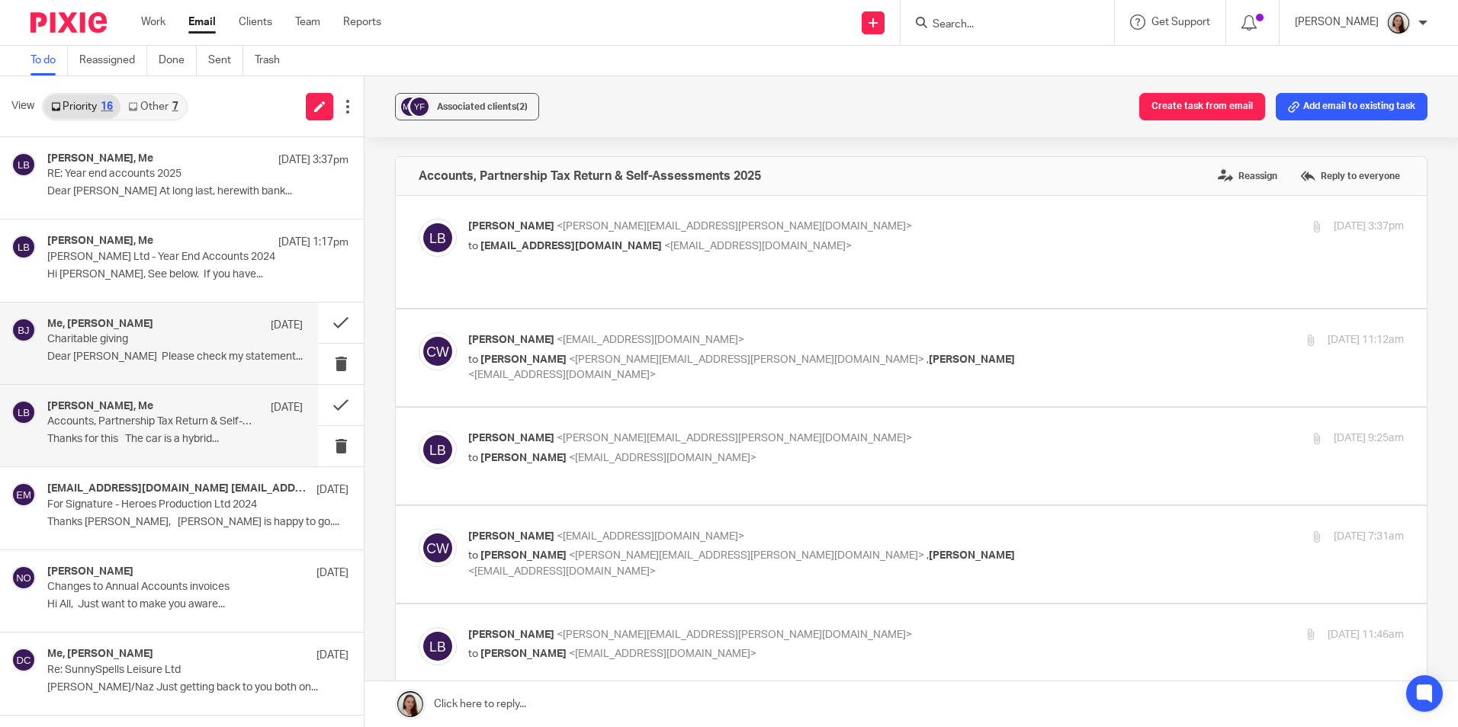
click at [131, 367] on div "Me, [PERSON_NAME] [DATE] Charitable giving Dear [PERSON_NAME] Please check my s…" at bounding box center [174, 343] width 255 height 51
click at [127, 264] on div "[PERSON_NAME], Me [DATE] 1:17pm [PERSON_NAME] Ltd - Year End Accounts 2024 Hi […" at bounding box center [174, 260] width 255 height 51
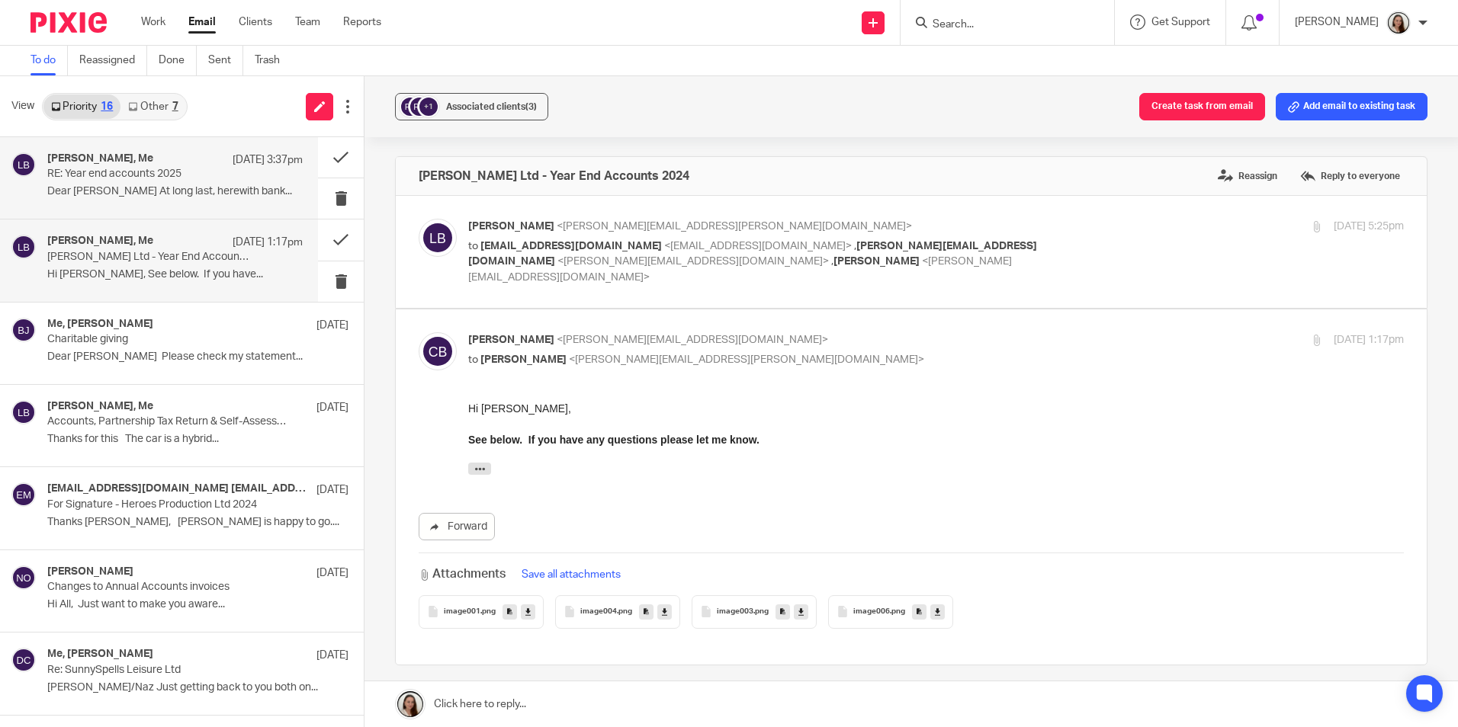
click at [123, 184] on div "[PERSON_NAME], Me [DATE] 3:37pm RE: Year end accounts 2025 Dear [PERSON_NAME] A…" at bounding box center [174, 177] width 255 height 51
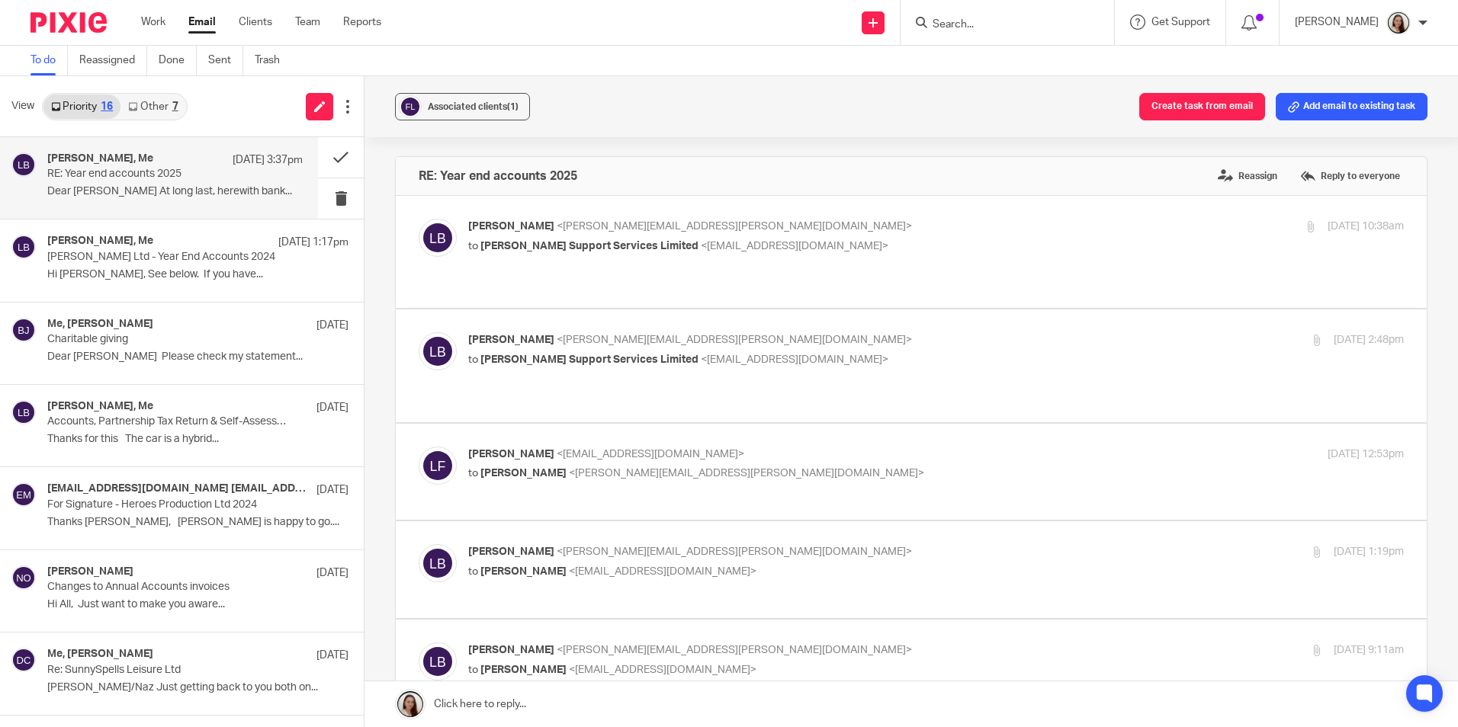
click at [159, 100] on link "Other 7" at bounding box center [152, 107] width 65 height 24
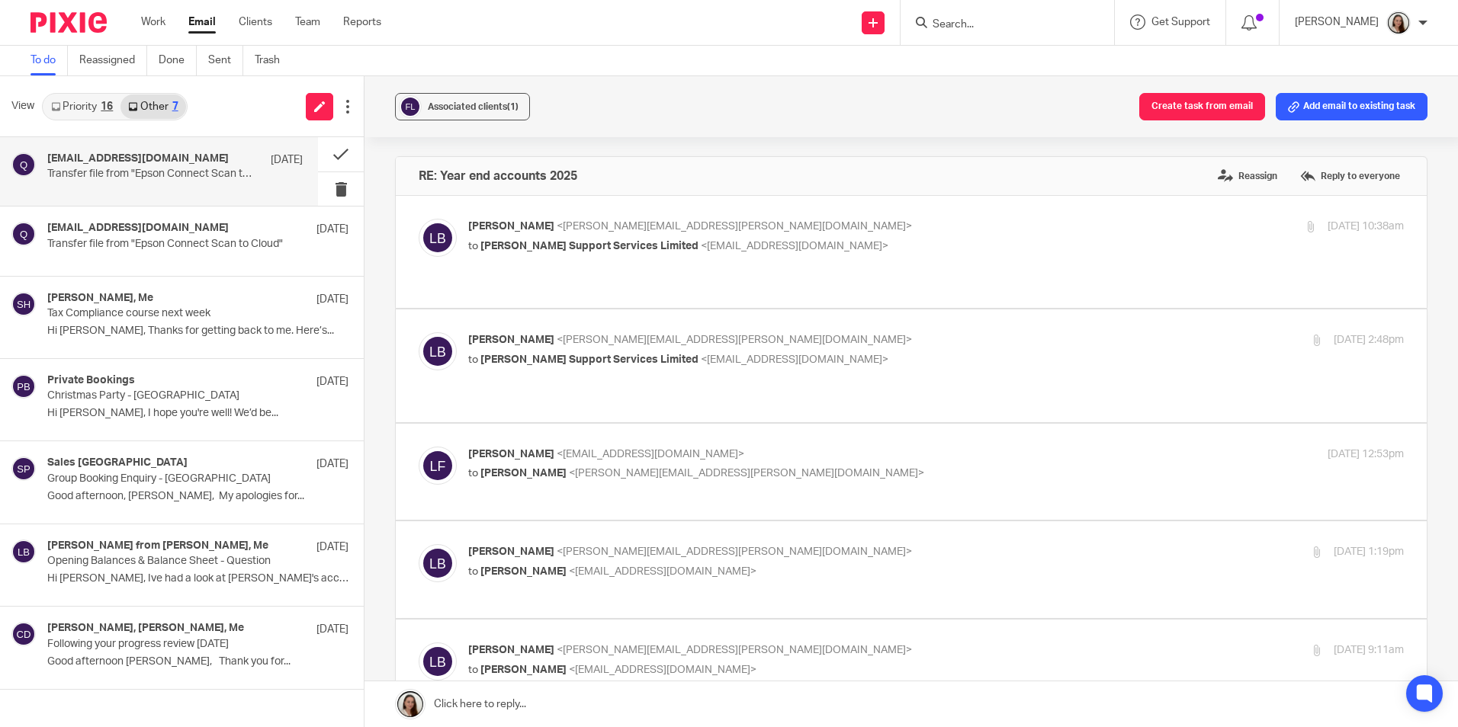
click at [164, 184] on div "[EMAIL_ADDRESS][DOMAIN_NAME] [DATE] Transfer file from "Epson Connect Scan to C…" at bounding box center [174, 171] width 255 height 38
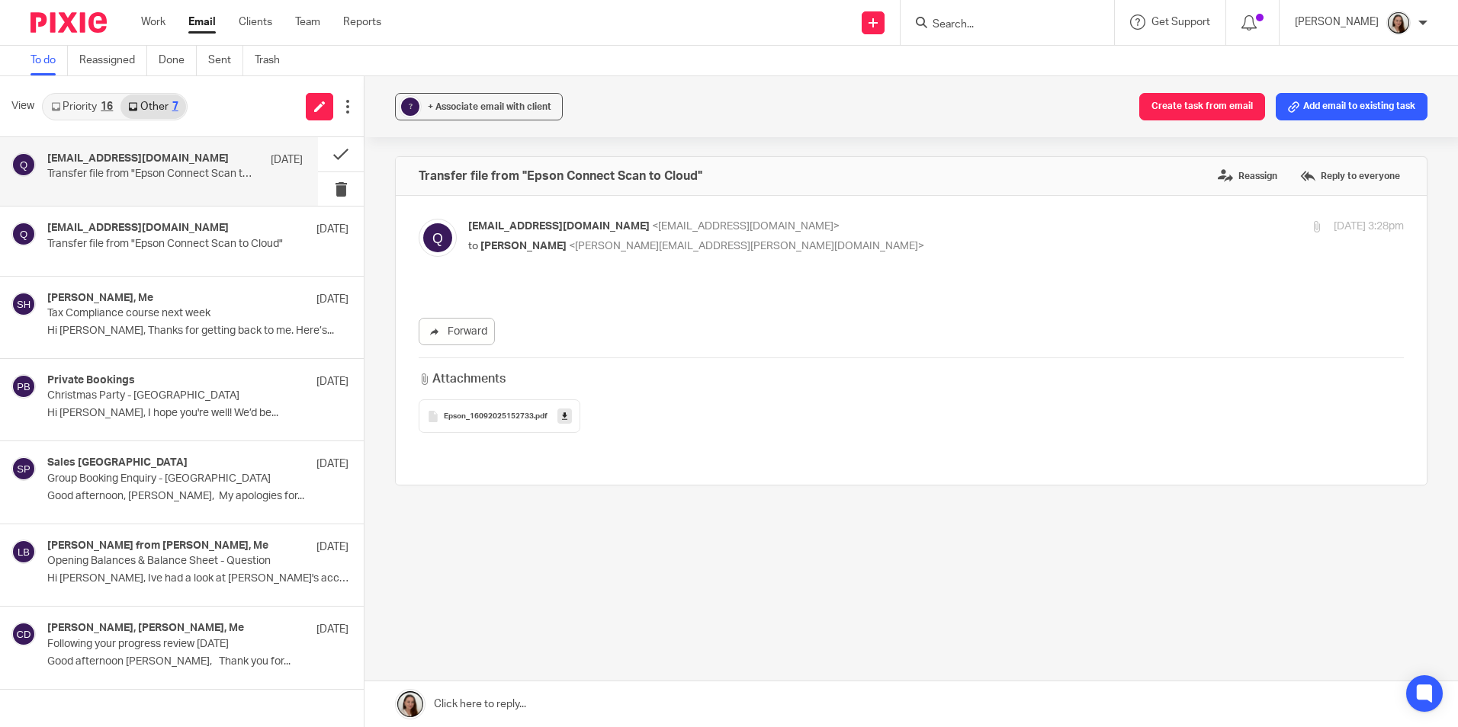
click at [82, 98] on link "Priority 16" at bounding box center [81, 107] width 77 height 24
